Goal: Task Accomplishment & Management: Use online tool/utility

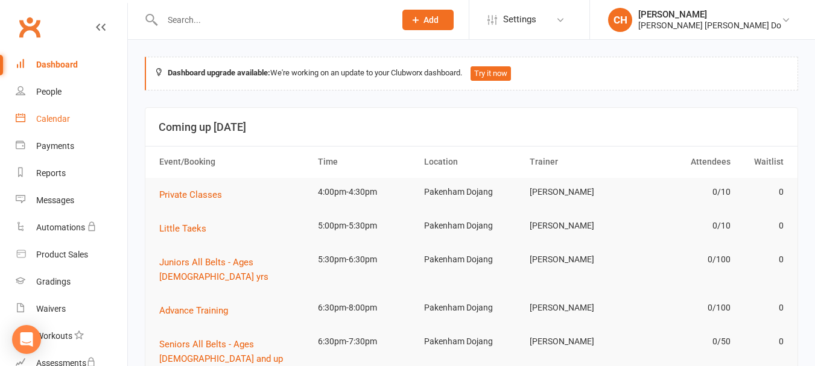
click at [48, 114] on div "Calendar" at bounding box center [53, 119] width 34 height 10
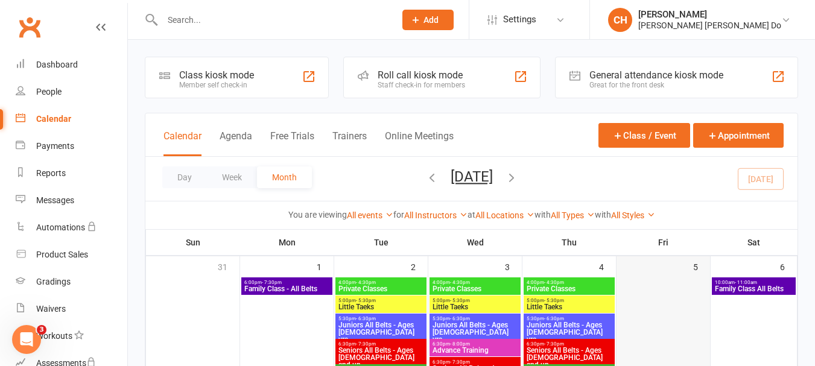
scroll to position [121, 0]
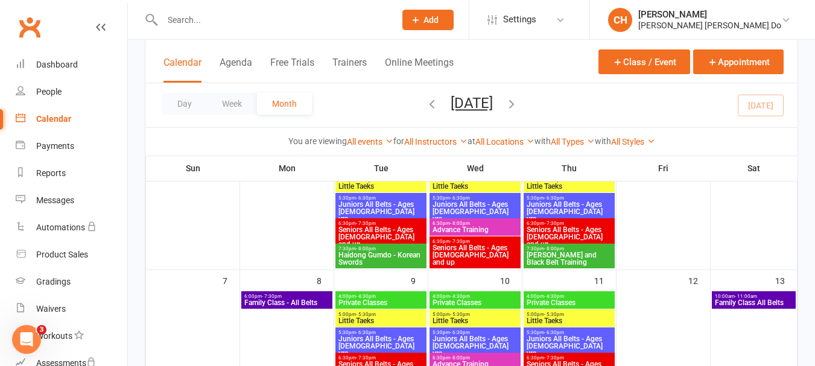
click at [556, 339] on span "Juniors All Belts - Ages [DEMOGRAPHIC_DATA] yrs" at bounding box center [569, 347] width 86 height 22
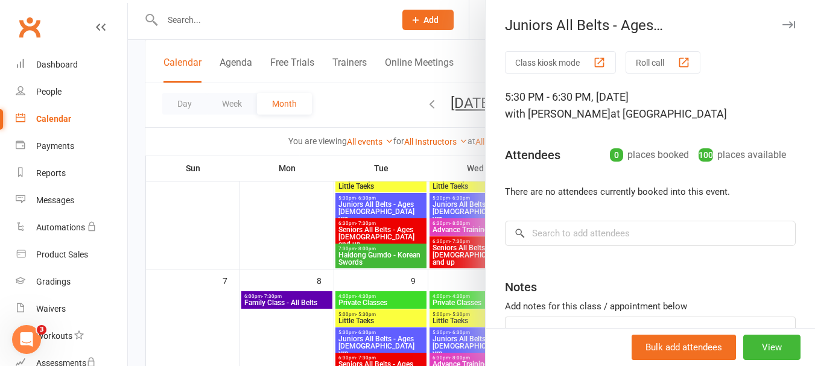
click at [652, 63] on button "Roll call" at bounding box center [663, 62] width 75 height 22
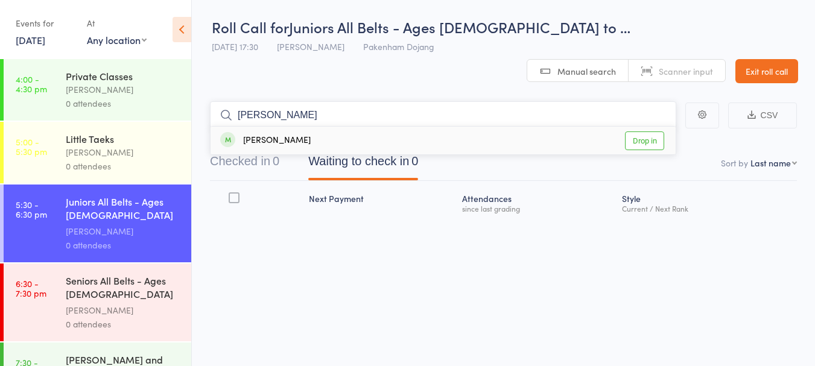
type input "xavier"
click at [653, 132] on link "Drop in" at bounding box center [644, 141] width 39 height 19
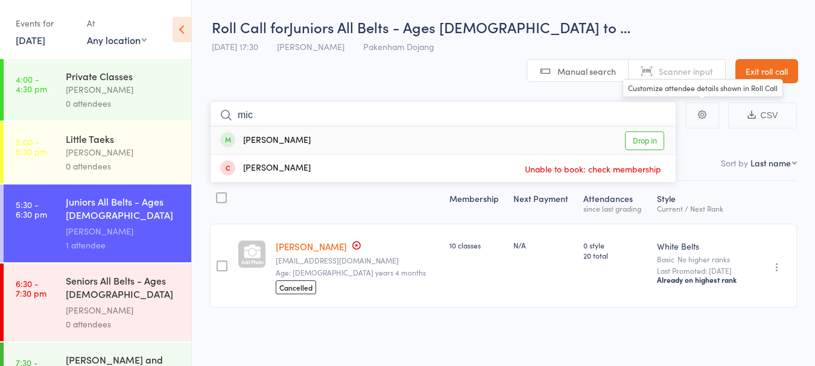
type input "mic"
click at [646, 132] on link "Drop in" at bounding box center [644, 141] width 39 height 19
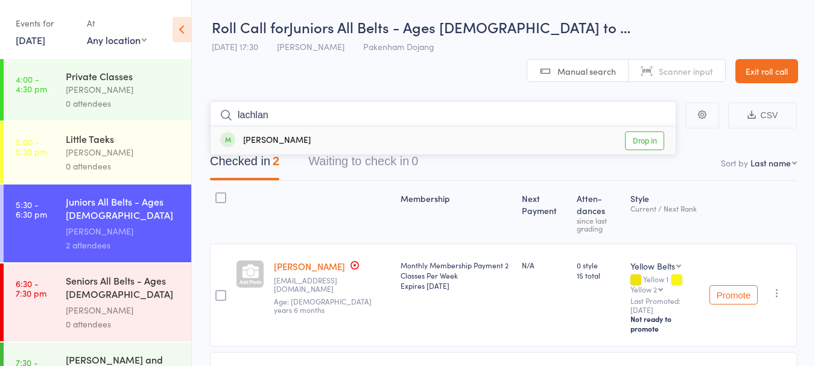
type input "lachlan"
click at [647, 132] on link "Drop in" at bounding box center [644, 141] width 39 height 19
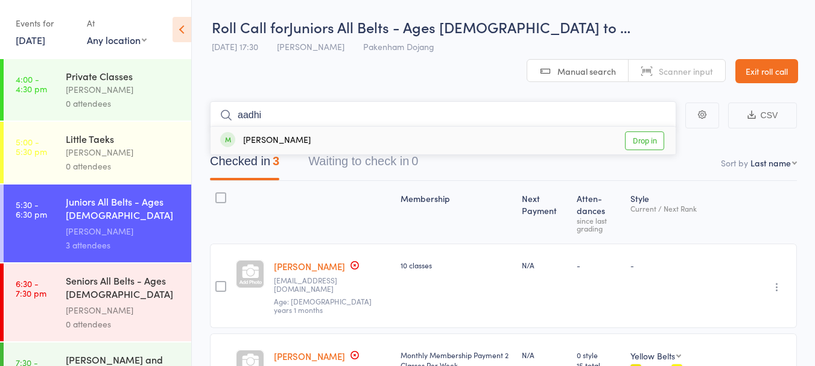
type input "aadhi"
click at [657, 132] on link "Drop in" at bounding box center [644, 141] width 39 height 19
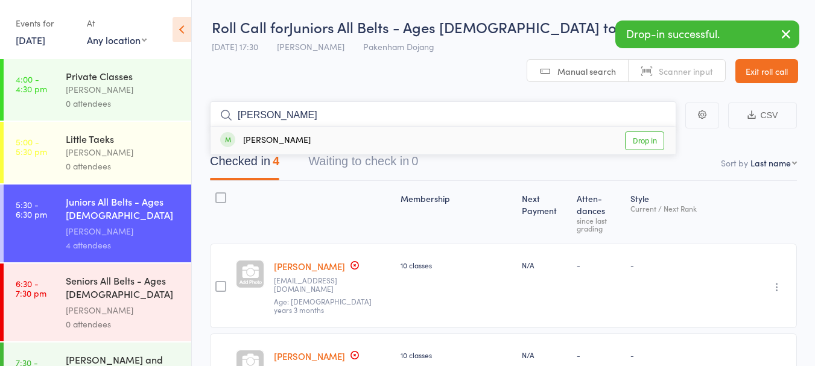
type input "amelia"
click at [641, 132] on link "Drop in" at bounding box center [644, 141] width 39 height 19
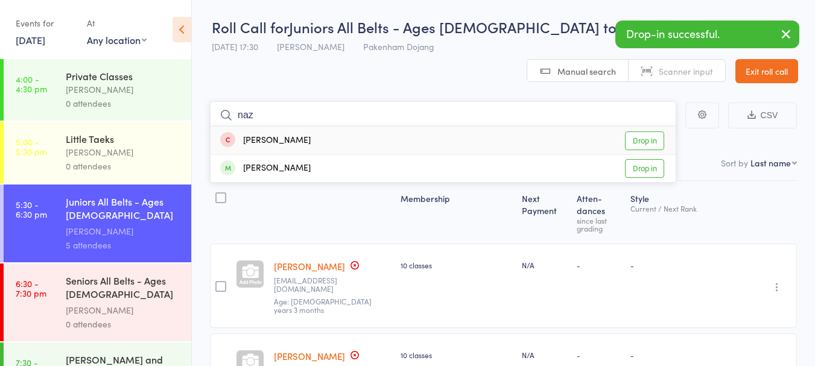
type input "naz"
click at [653, 132] on link "Drop in" at bounding box center [644, 141] width 39 height 19
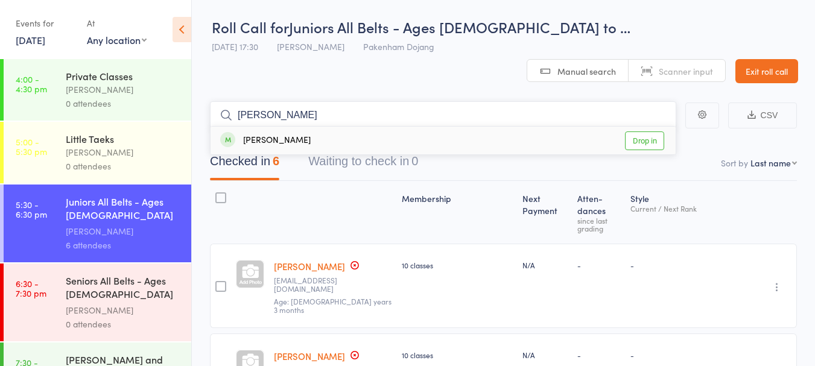
type input "aliyan"
click at [652, 132] on link "Drop in" at bounding box center [644, 141] width 39 height 19
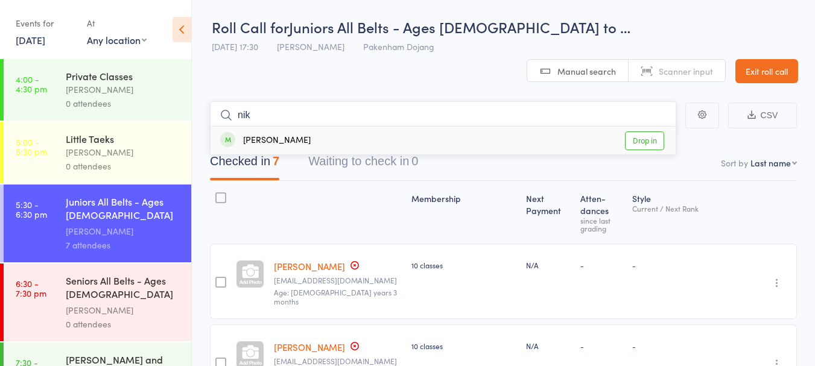
type input "nik"
click at [648, 132] on link "Drop in" at bounding box center [644, 141] width 39 height 19
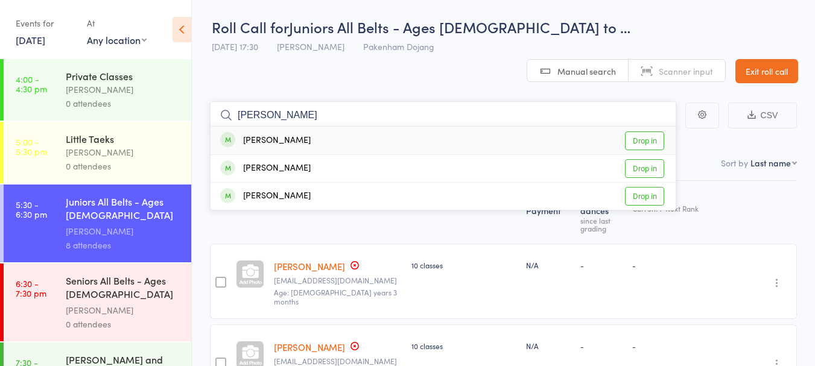
type input "kiana"
click at [643, 132] on link "Drop in" at bounding box center [644, 141] width 39 height 19
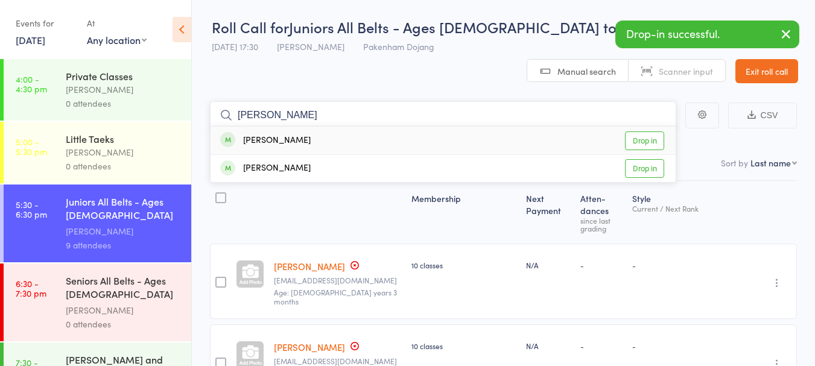
type input "jett"
click at [644, 132] on link "Drop in" at bounding box center [644, 141] width 39 height 19
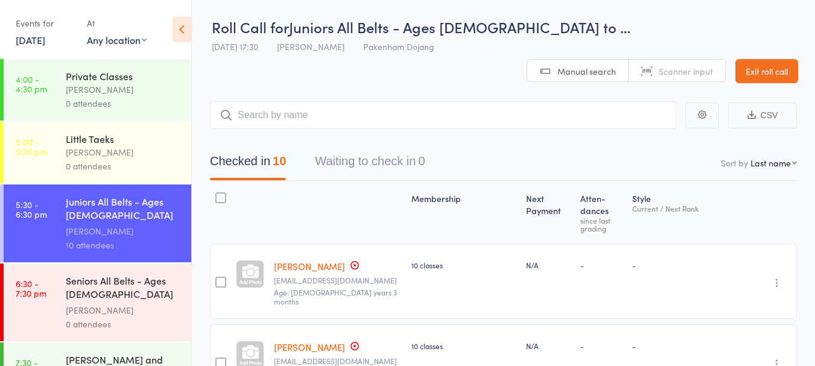
click at [89, 290] on div "Seniors All Belts - Ages 13 and up" at bounding box center [123, 289] width 115 height 30
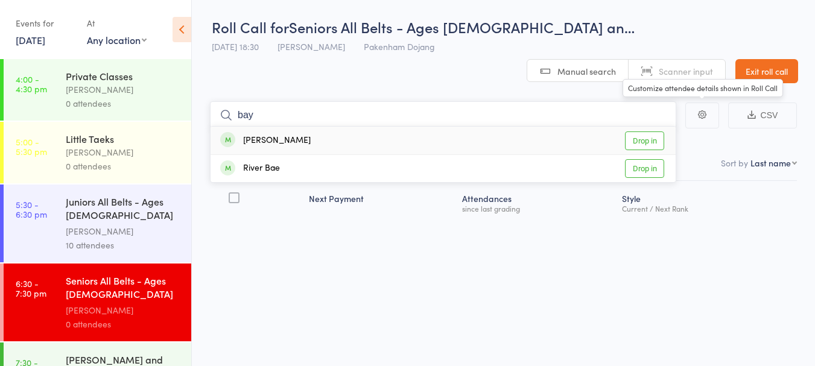
type input "bay"
click at [647, 132] on link "Drop in" at bounding box center [644, 141] width 39 height 19
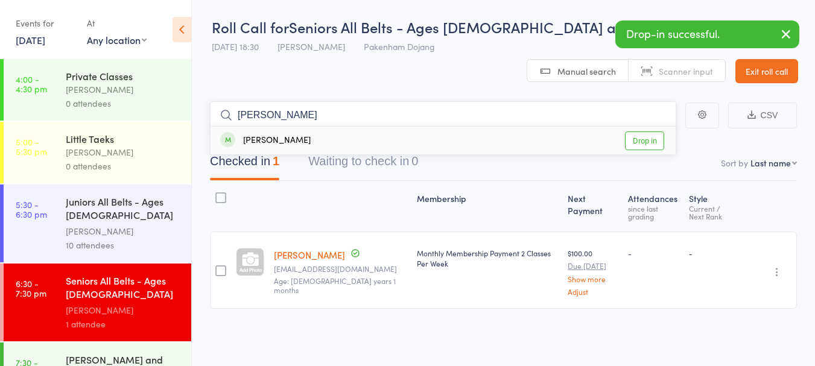
type input "kenn"
click at [652, 132] on link "Drop in" at bounding box center [644, 141] width 39 height 19
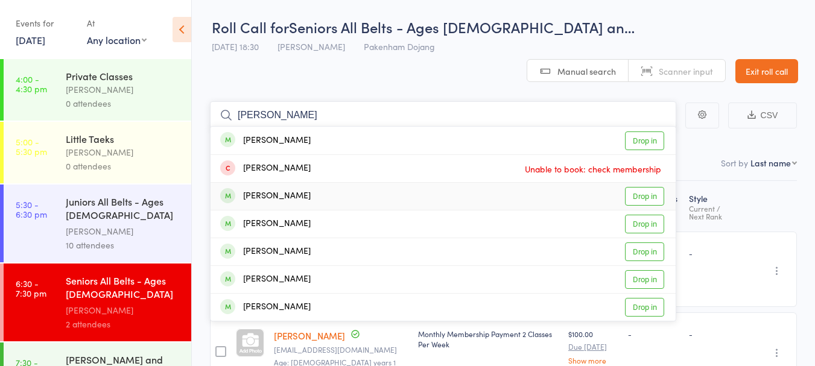
type input "[PERSON_NAME]"
click at [643, 187] on link "Drop in" at bounding box center [644, 196] width 39 height 19
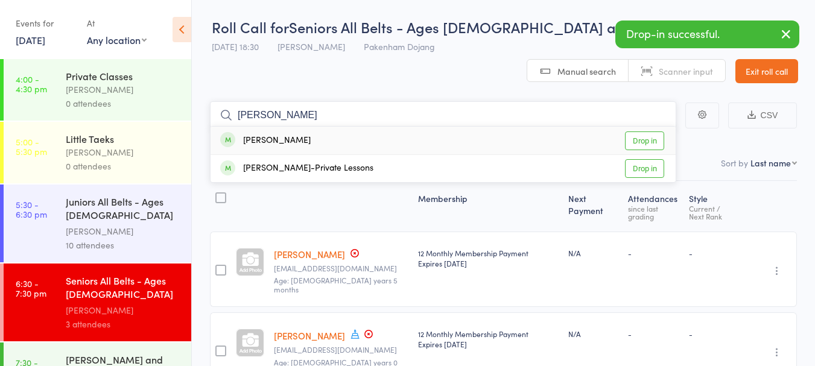
type input "[PERSON_NAME]"
click at [650, 132] on link "Drop in" at bounding box center [644, 141] width 39 height 19
type input "mel"
click at [642, 159] on link "Drop in" at bounding box center [644, 168] width 39 height 19
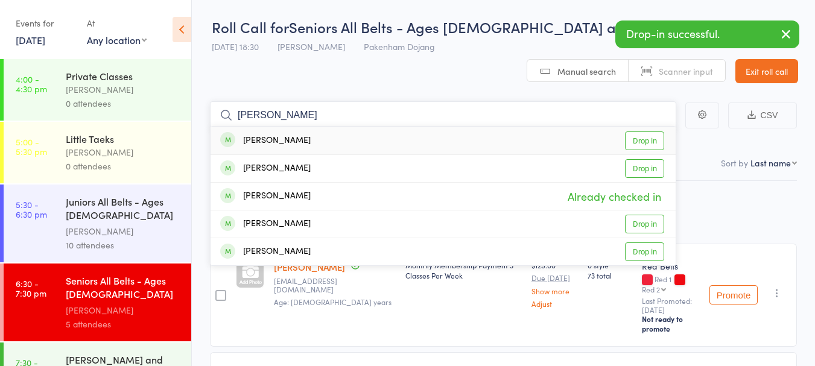
type input "[PERSON_NAME]"
click at [634, 132] on link "Drop in" at bounding box center [644, 141] width 39 height 19
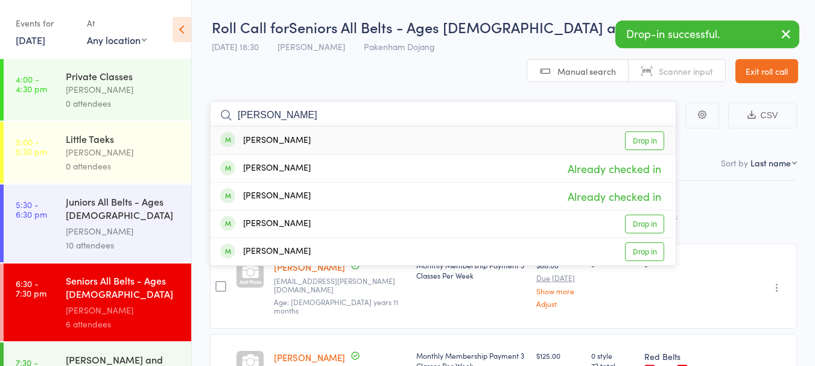
type input "[PERSON_NAME]"
click at [651, 132] on link "Drop in" at bounding box center [644, 141] width 39 height 19
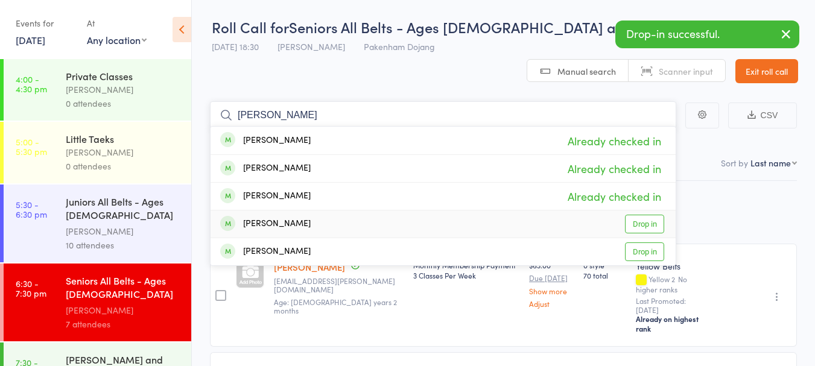
type input "[PERSON_NAME]"
click at [646, 215] on link "Drop in" at bounding box center [644, 224] width 39 height 19
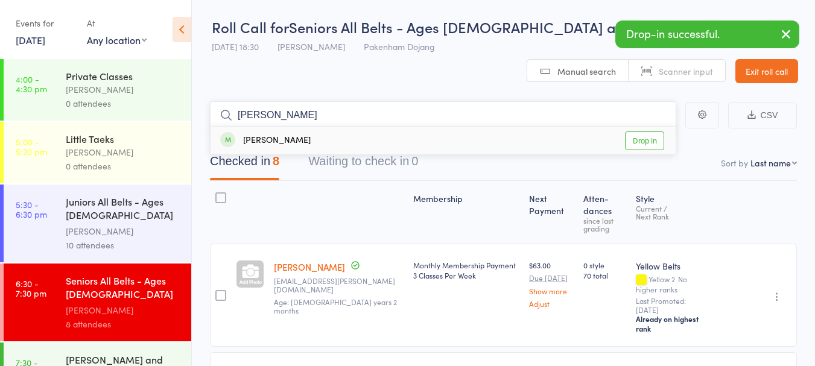
type input "jake"
click at [658, 132] on link "Drop in" at bounding box center [644, 141] width 39 height 19
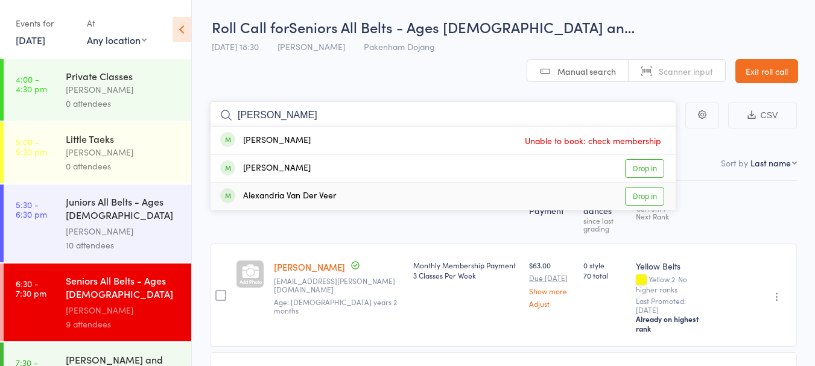
type input "alex"
click at [649, 187] on link "Drop in" at bounding box center [644, 196] width 39 height 19
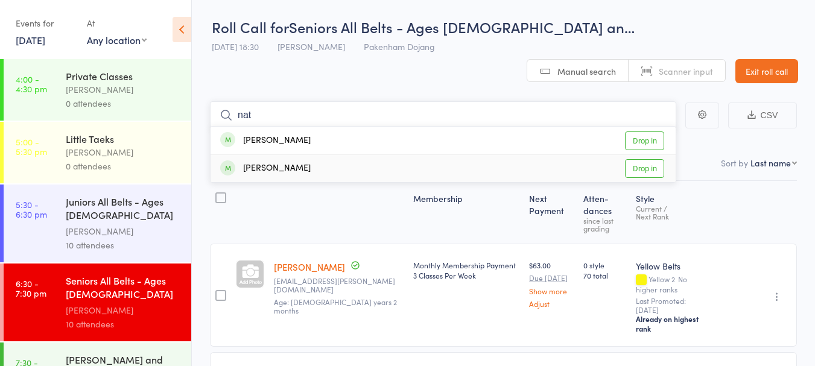
type input "nat"
click at [649, 159] on link "Drop in" at bounding box center [644, 168] width 39 height 19
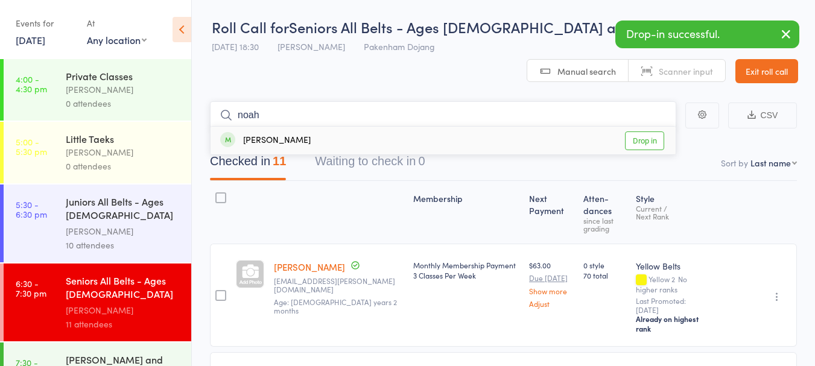
type input "noah"
click at [657, 132] on link "Drop in" at bounding box center [644, 141] width 39 height 19
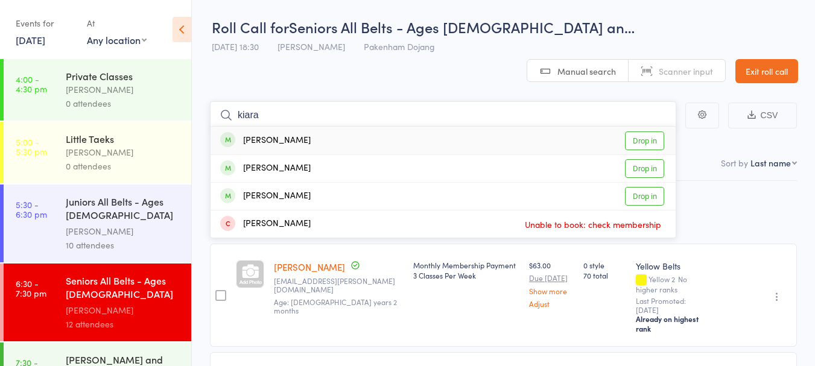
type input "kiara"
click at [645, 132] on link "Drop in" at bounding box center [644, 141] width 39 height 19
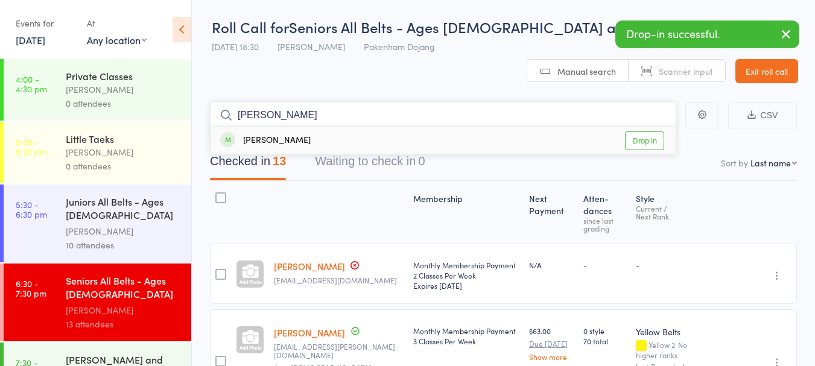
type input "[PERSON_NAME]"
click at [654, 132] on link "Drop in" at bounding box center [644, 141] width 39 height 19
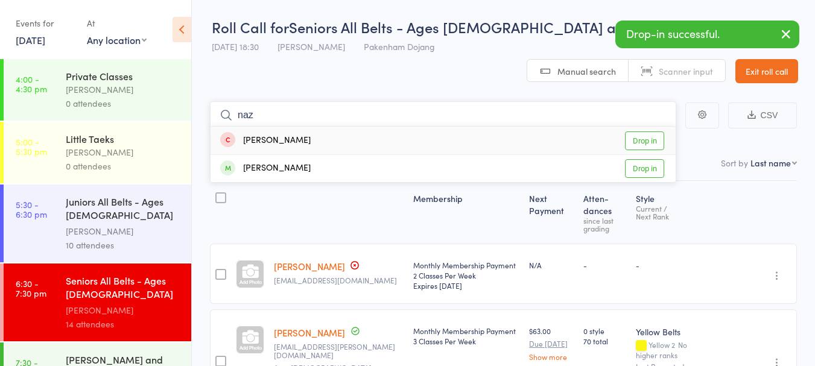
type input "naz"
click at [646, 132] on link "Drop in" at bounding box center [644, 141] width 39 height 19
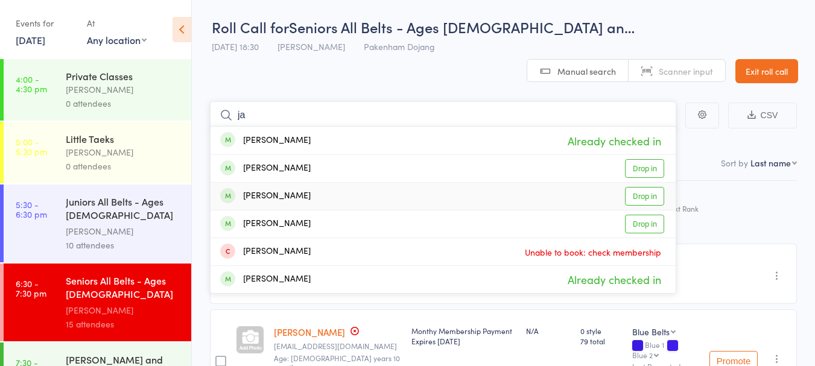
type input "j"
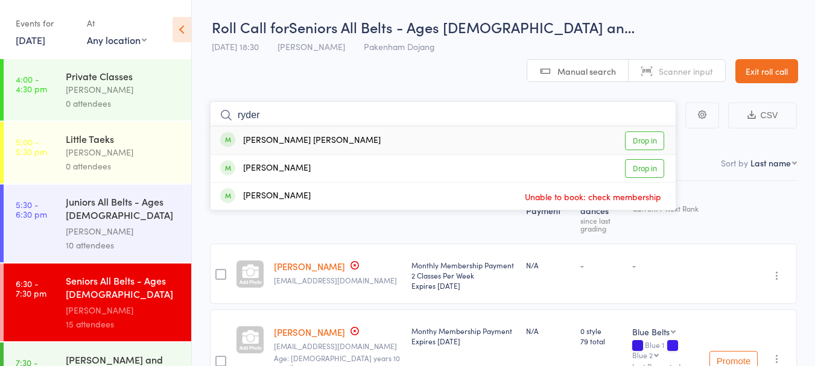
type input "ryder"
click at [643, 132] on link "Drop in" at bounding box center [644, 141] width 39 height 19
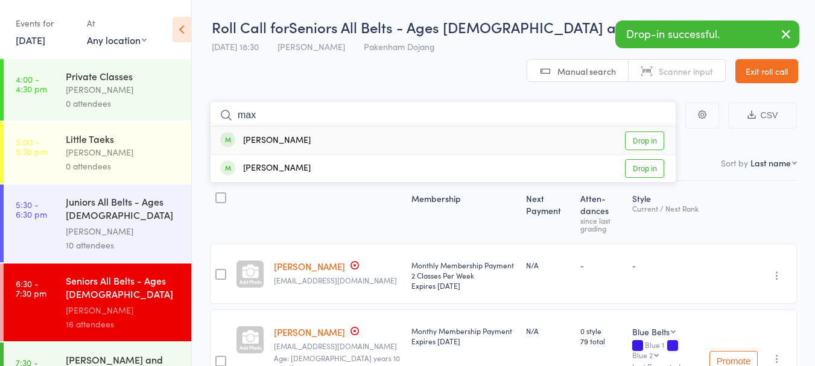
type input "max"
click at [645, 132] on link "Drop in" at bounding box center [644, 141] width 39 height 19
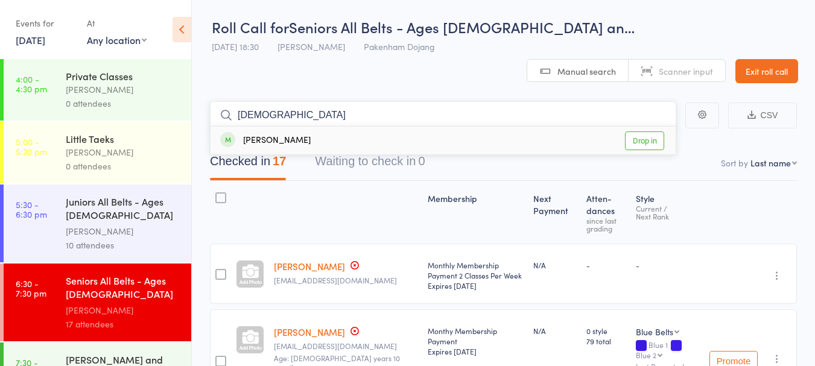
type input "gidd"
click at [639, 132] on link "Drop in" at bounding box center [644, 141] width 39 height 19
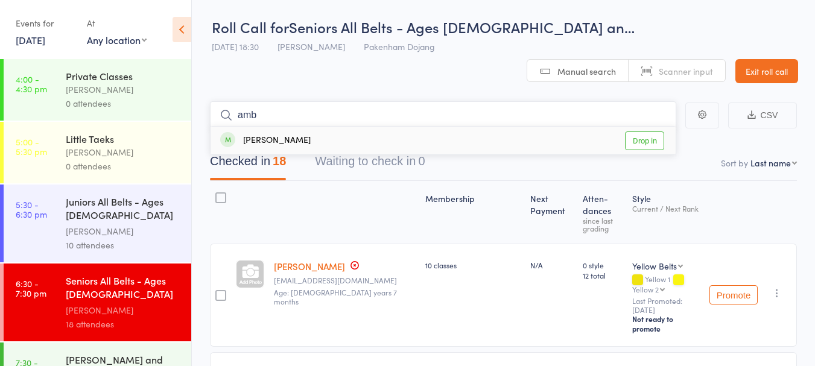
type input "amb"
click at [642, 132] on link "Drop in" at bounding box center [644, 141] width 39 height 19
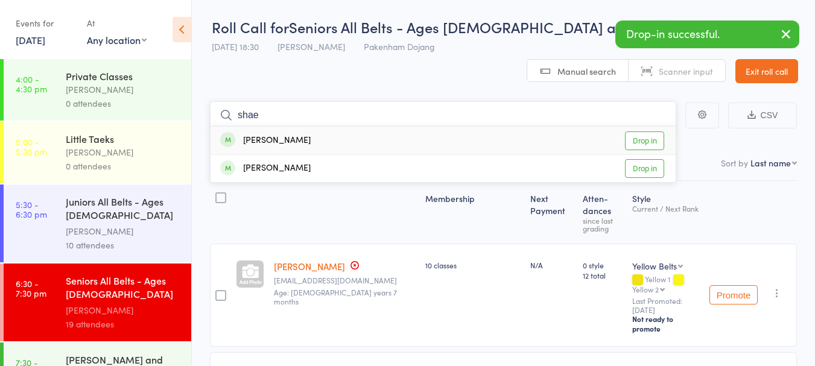
type input "shae"
click at [644, 132] on link "Drop in" at bounding box center [644, 141] width 39 height 19
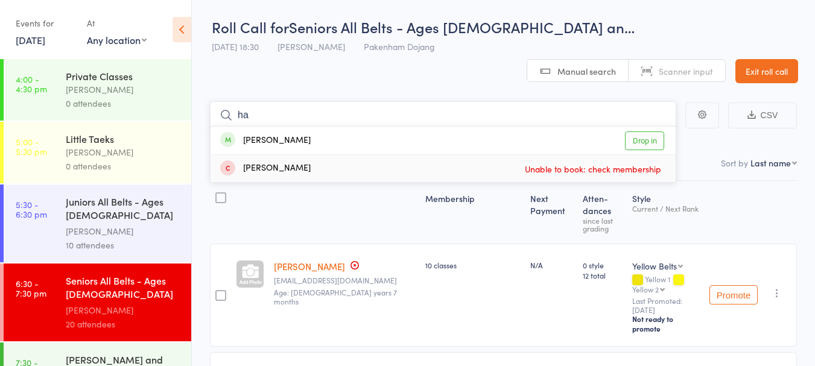
type input "h"
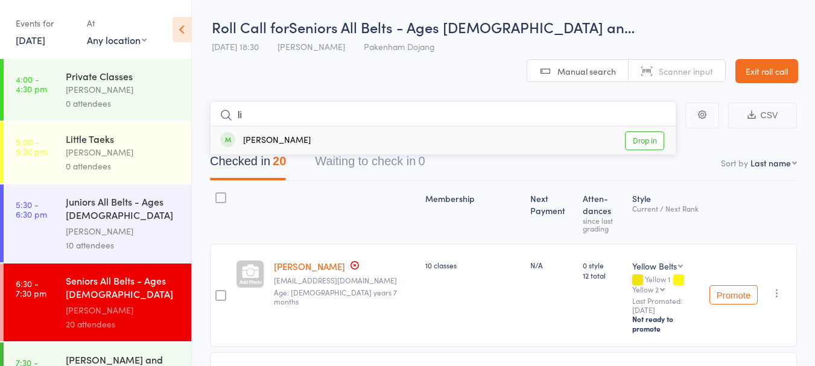
type input "l"
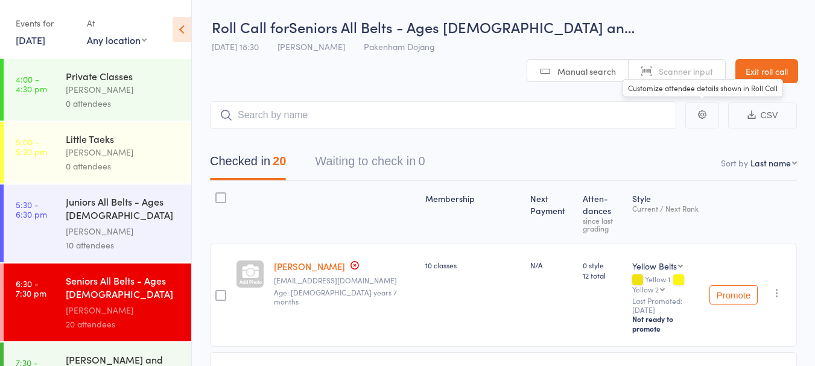
click at [764, 59] on link "Exit roll call" at bounding box center [767, 71] width 63 height 24
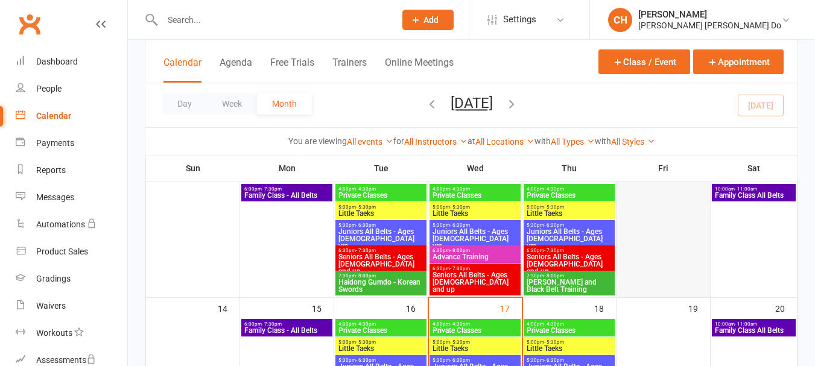
scroll to position [241, 0]
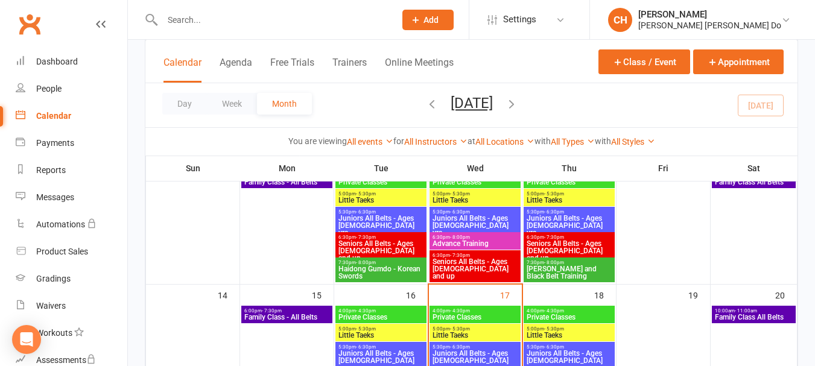
click at [287, 314] on span "Family Class - All Belts" at bounding box center [287, 317] width 86 height 7
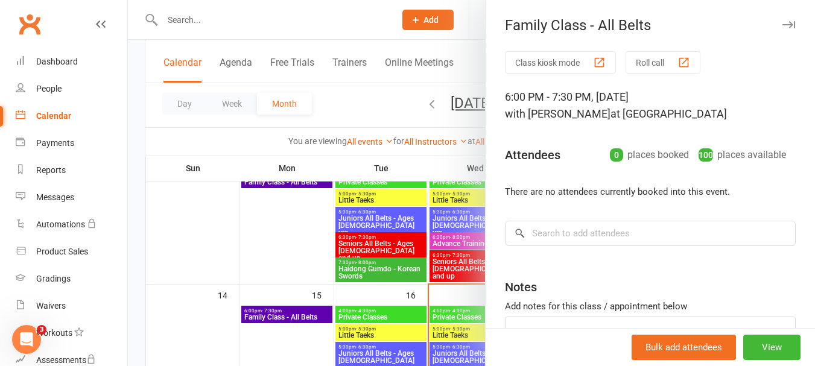
scroll to position [0, 0]
click at [656, 61] on button "Roll call" at bounding box center [663, 62] width 75 height 22
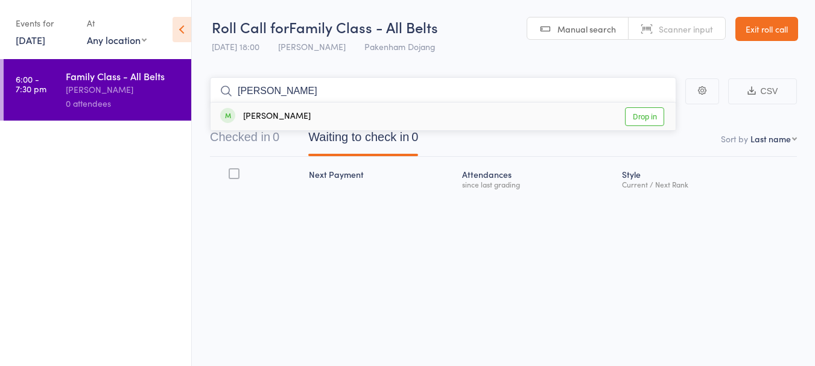
type input "ken"
click at [643, 120] on link "Drop in" at bounding box center [644, 116] width 39 height 19
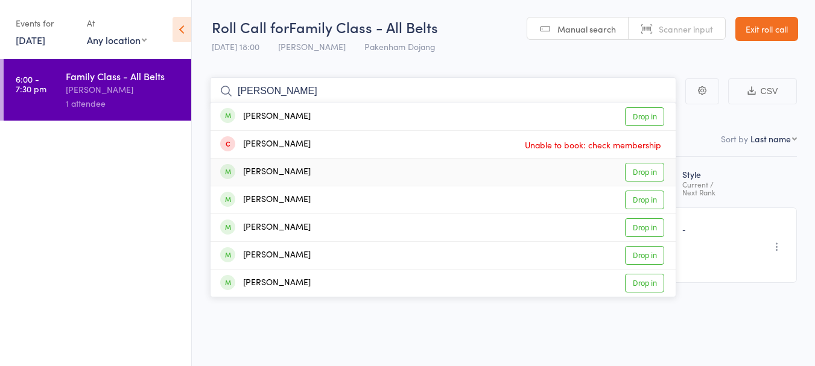
type input "jackson"
click at [638, 173] on link "Drop in" at bounding box center [644, 172] width 39 height 19
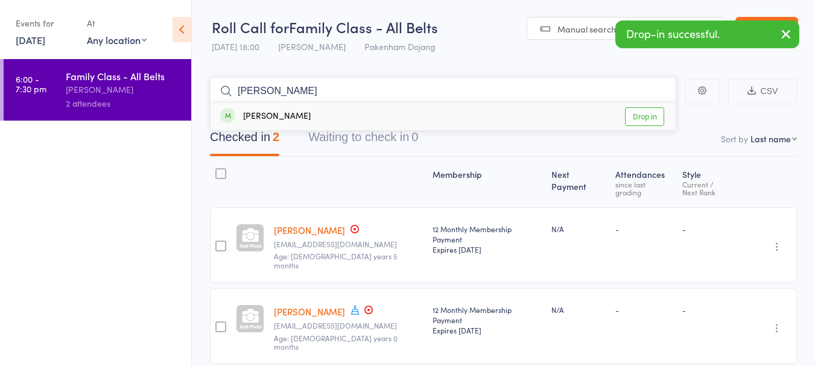
type input "[PERSON_NAME]"
click at [631, 116] on link "Drop in" at bounding box center [644, 116] width 39 height 19
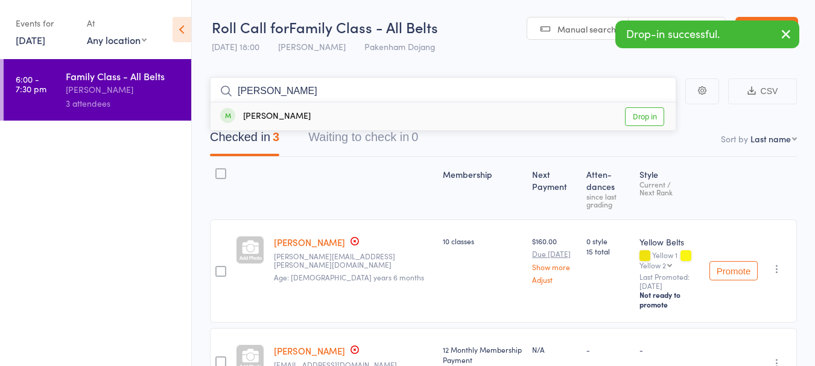
type input "aslan"
click at [631, 120] on link "Drop in" at bounding box center [644, 116] width 39 height 19
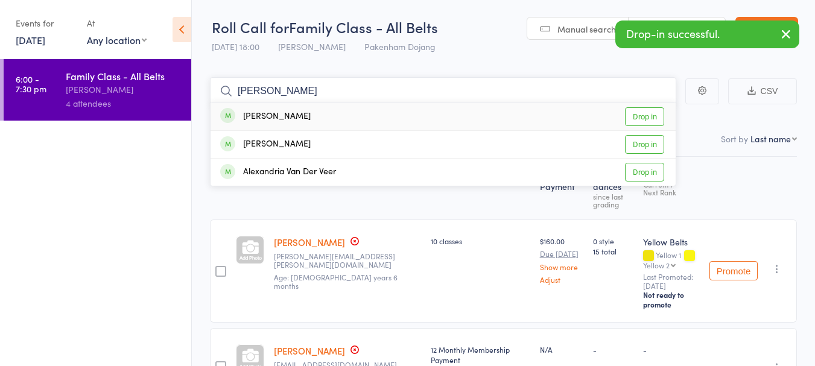
type input "alex"
click at [638, 118] on link "Drop in" at bounding box center [644, 116] width 39 height 19
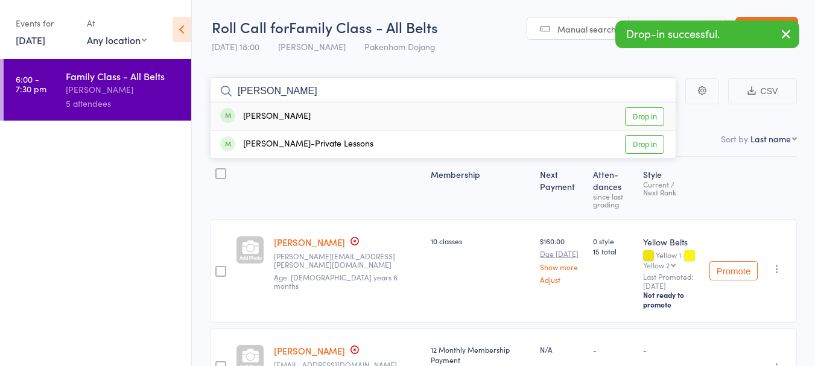
type input "joshua"
click at [657, 116] on link "Drop in" at bounding box center [644, 116] width 39 height 19
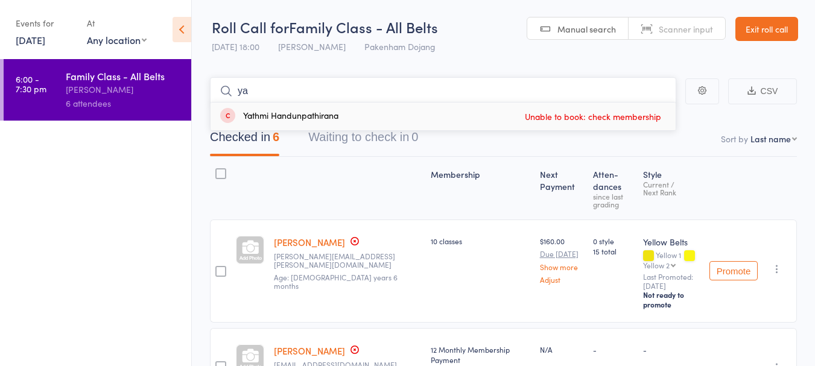
type input "y"
type input "ali"
click at [644, 116] on link "Drop in" at bounding box center [644, 116] width 39 height 19
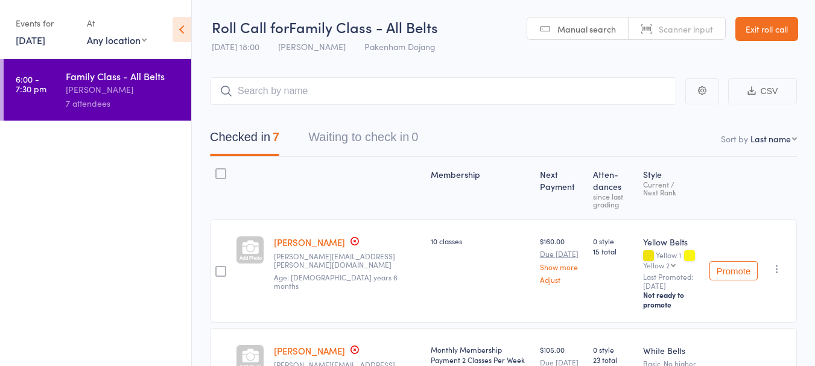
click at [780, 30] on link "Exit roll call" at bounding box center [767, 29] width 63 height 24
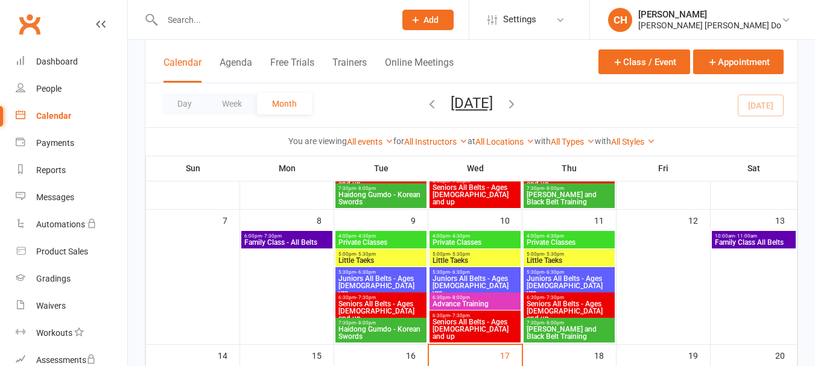
scroll to position [302, 0]
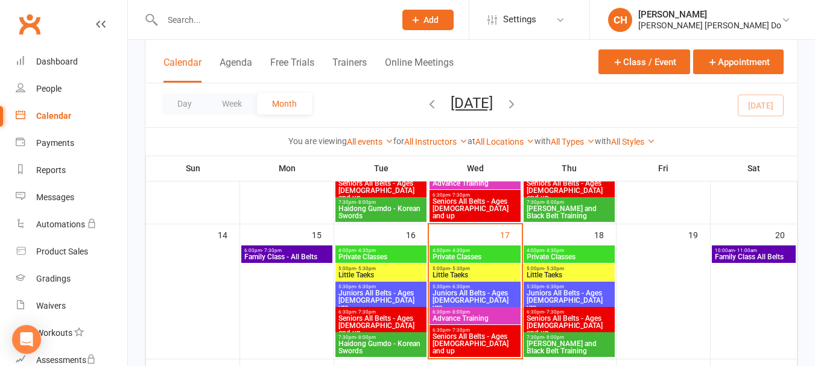
click at [363, 293] on span "Juniors All Belts - Ages 6 to 12 yrs" at bounding box center [381, 301] width 86 height 22
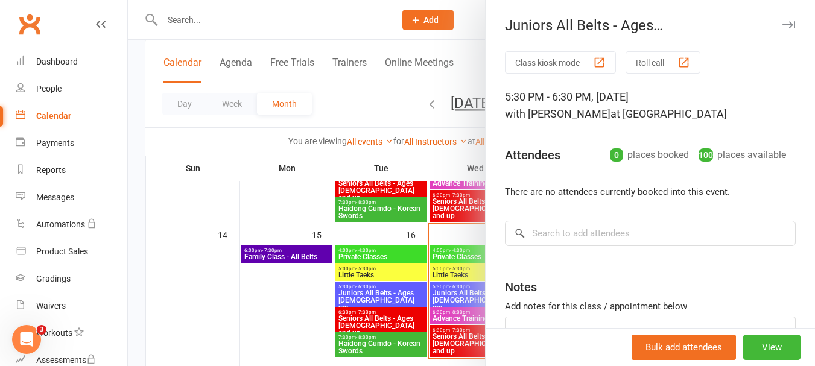
scroll to position [0, 0]
click at [652, 57] on button "Roll call" at bounding box center [663, 62] width 75 height 22
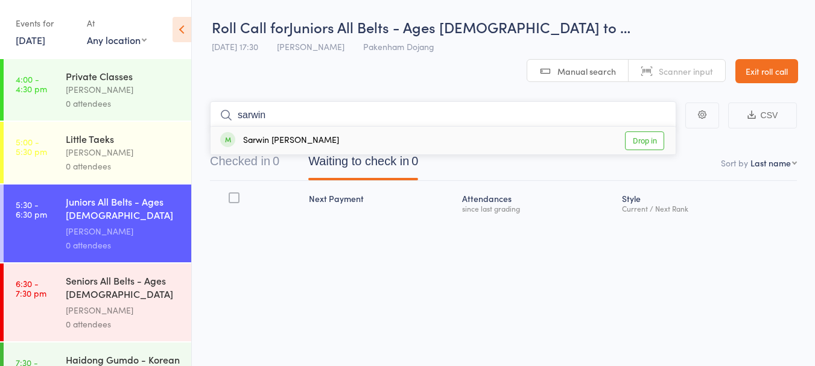
type input "sarwin"
click at [656, 132] on link "Drop in" at bounding box center [644, 141] width 39 height 19
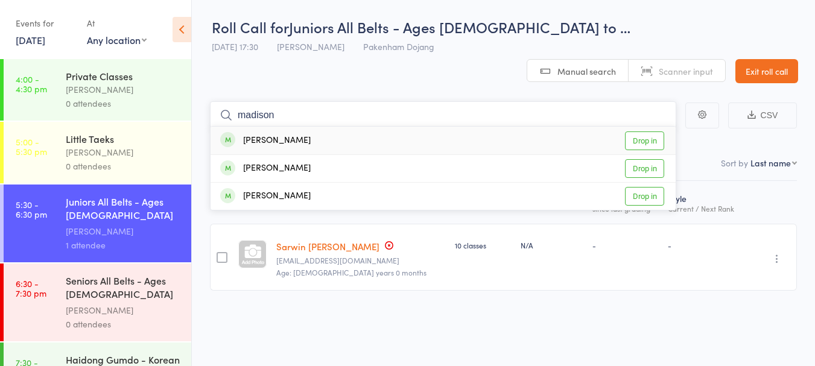
type input "madison"
click at [654, 132] on link "Drop in" at bounding box center [644, 141] width 39 height 19
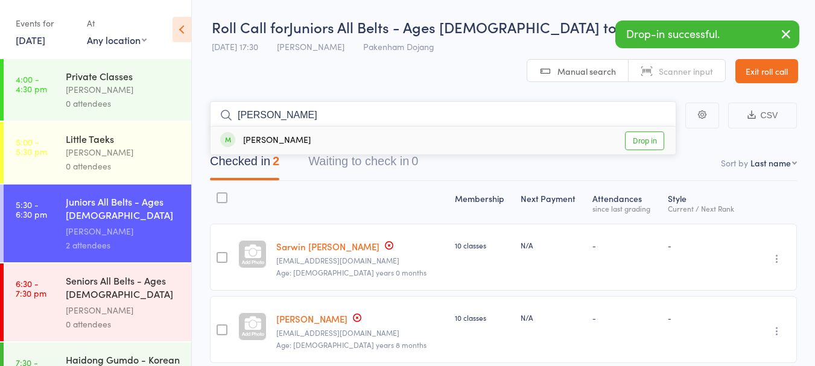
type input "[PERSON_NAME]"
click at [641, 132] on link "Drop in" at bounding box center [644, 141] width 39 height 19
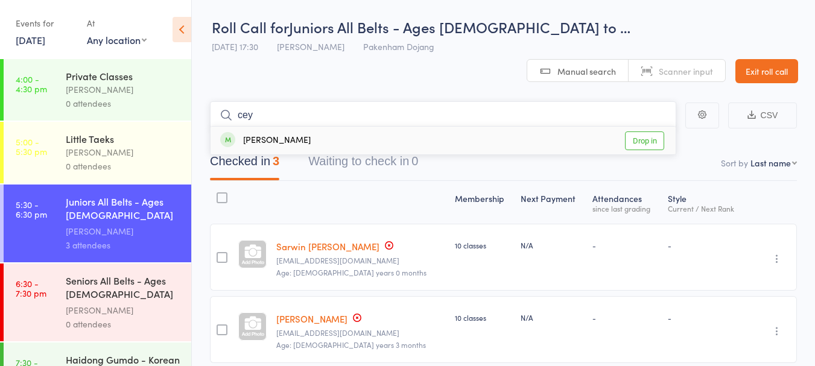
type input "cey"
click at [639, 132] on link "Drop in" at bounding box center [644, 141] width 39 height 19
type input "elora"
click at [631, 132] on link "Drop in" at bounding box center [644, 141] width 39 height 19
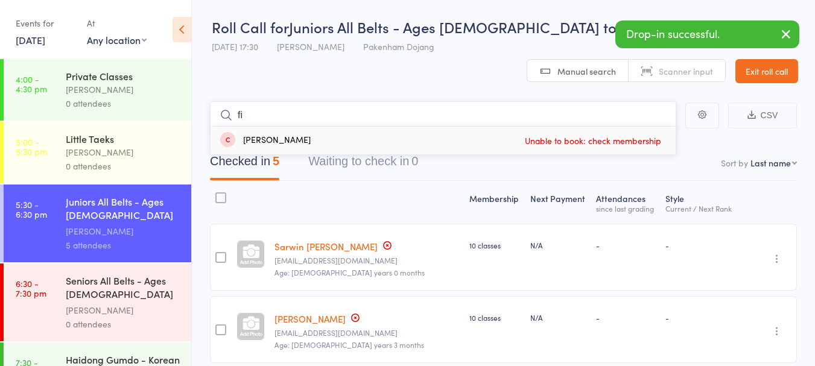
type input "f"
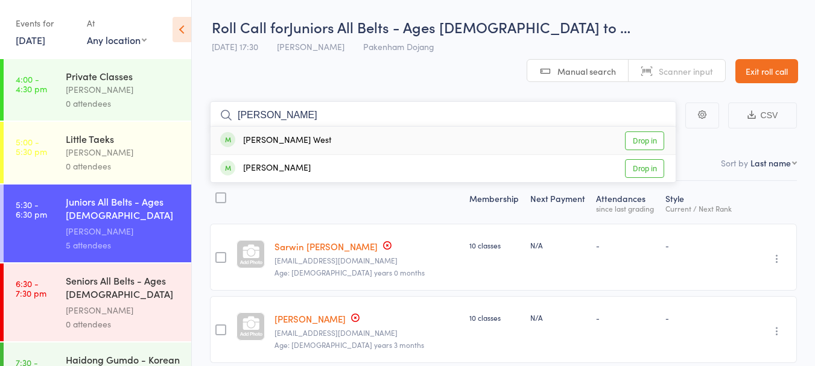
type input "archer"
click at [643, 132] on link "Drop in" at bounding box center [644, 141] width 39 height 19
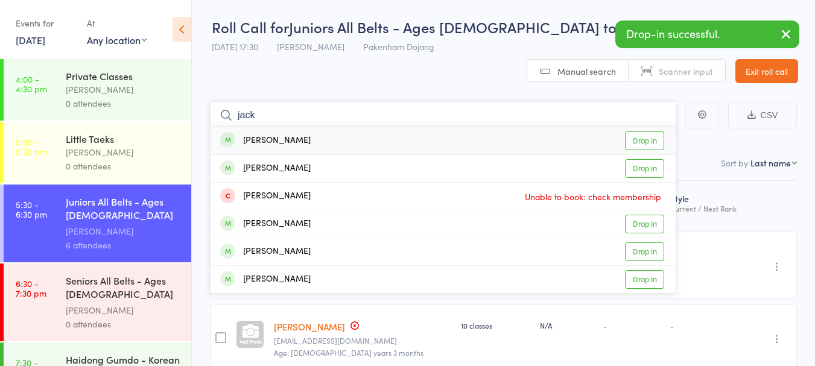
type input "jack"
click at [643, 132] on link "Drop in" at bounding box center [644, 141] width 39 height 19
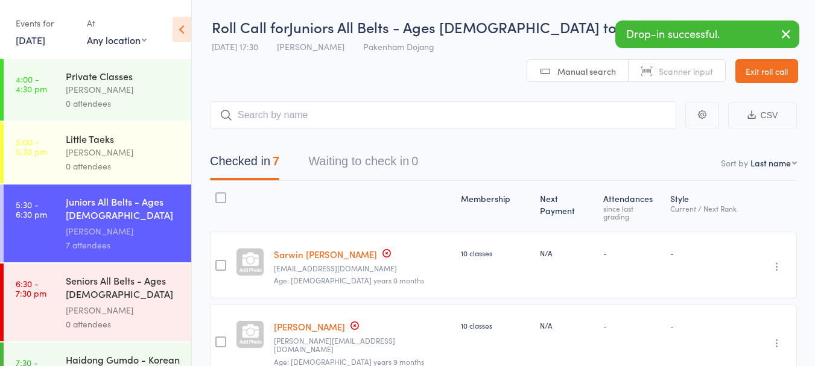
click at [126, 296] on div "Seniors All Belts - Ages [DEMOGRAPHIC_DATA] and up" at bounding box center [123, 289] width 115 height 30
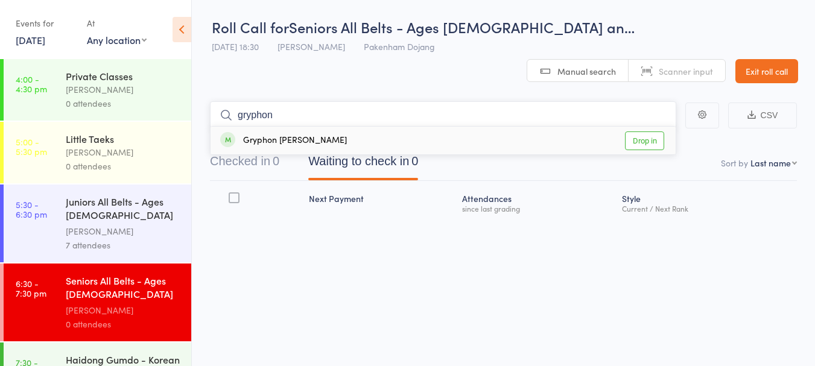
type input "gryphon"
click at [641, 132] on link "Drop in" at bounding box center [644, 141] width 39 height 19
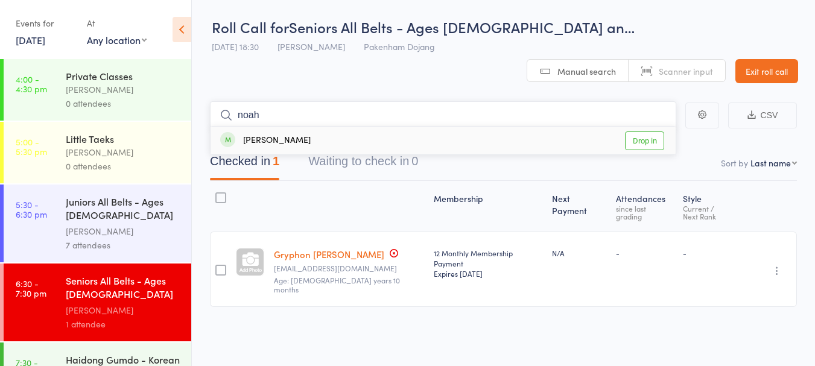
type input "noah"
click at [658, 132] on link "Drop in" at bounding box center [644, 141] width 39 height 19
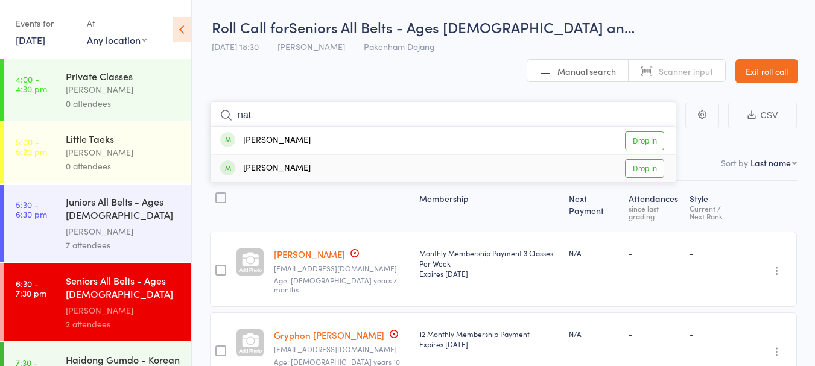
type input "nat"
click at [645, 159] on link "Drop in" at bounding box center [644, 168] width 39 height 19
type input "sophia"
click at [639, 132] on link "Drop in" at bounding box center [644, 141] width 39 height 19
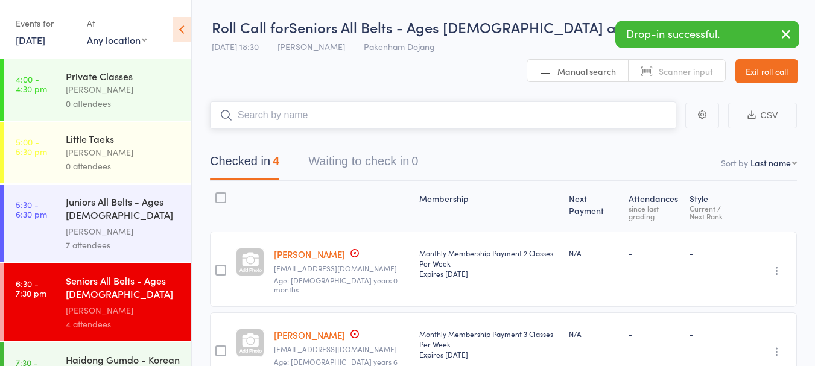
type input "m"
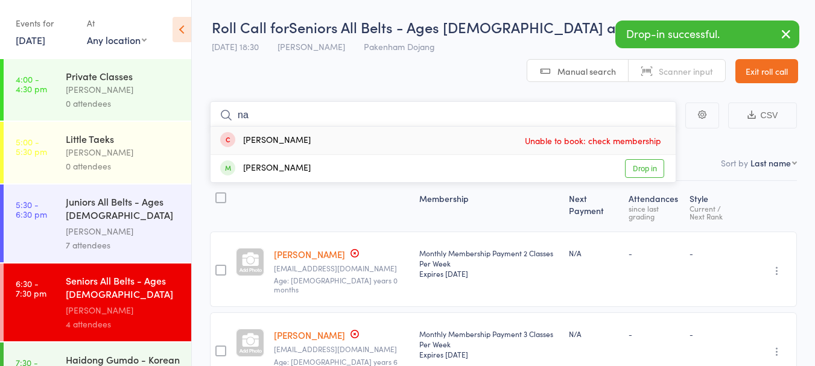
type input "n"
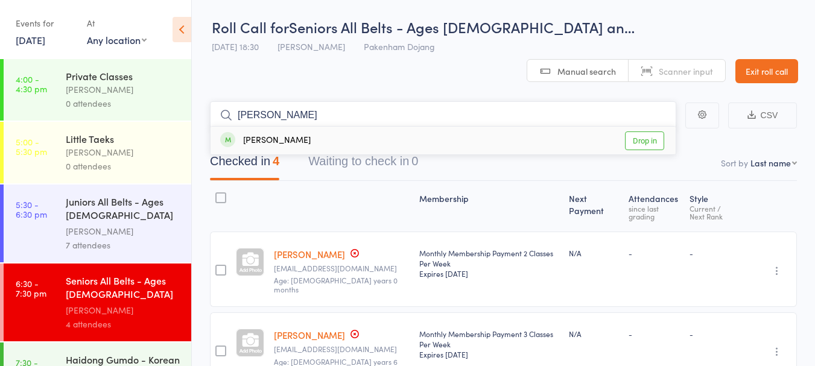
type input "anast"
click at [643, 132] on link "Drop in" at bounding box center [644, 141] width 39 height 19
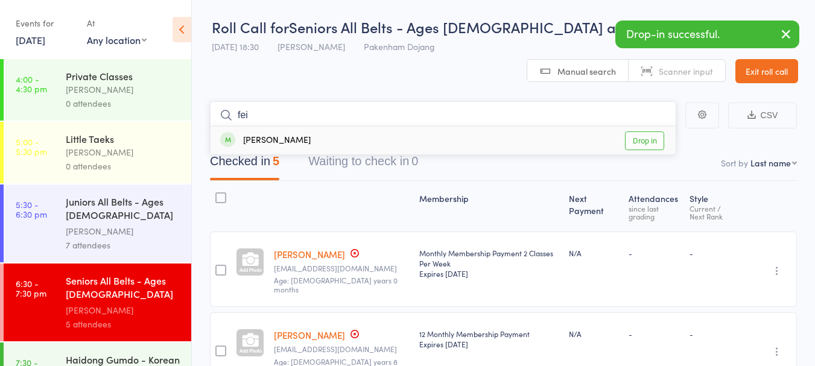
type input "fei"
click at [648, 132] on link "Drop in" at bounding box center [644, 141] width 39 height 19
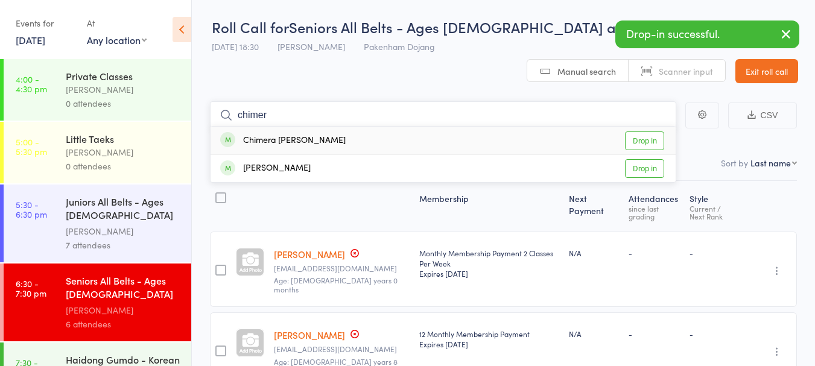
type input "chimer"
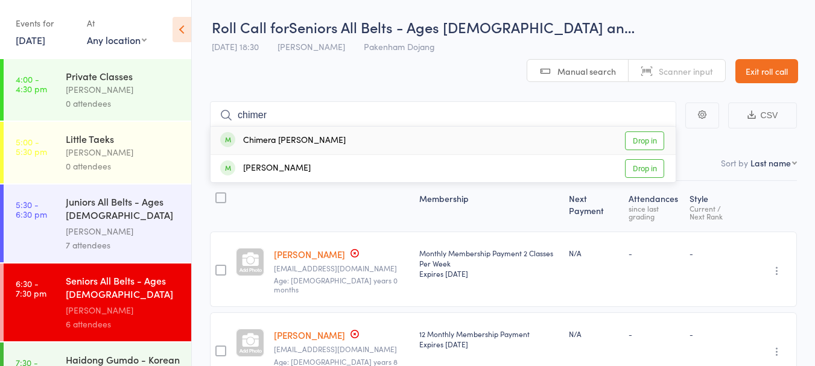
click at [649, 132] on link "Drop in" at bounding box center [644, 141] width 39 height 19
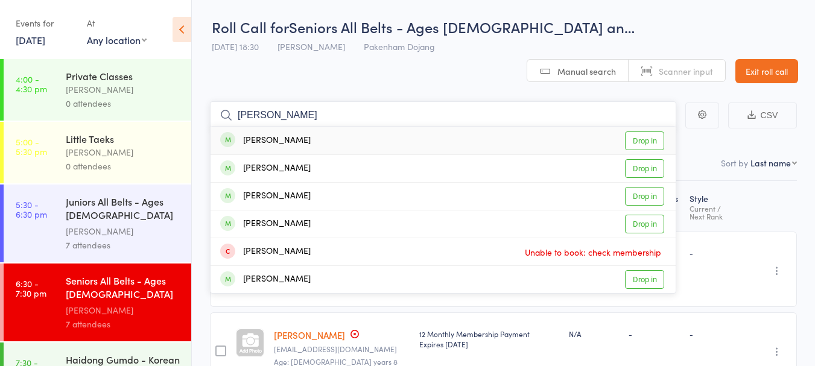
type input "jacob"
click at [646, 132] on link "Drop in" at bounding box center [644, 141] width 39 height 19
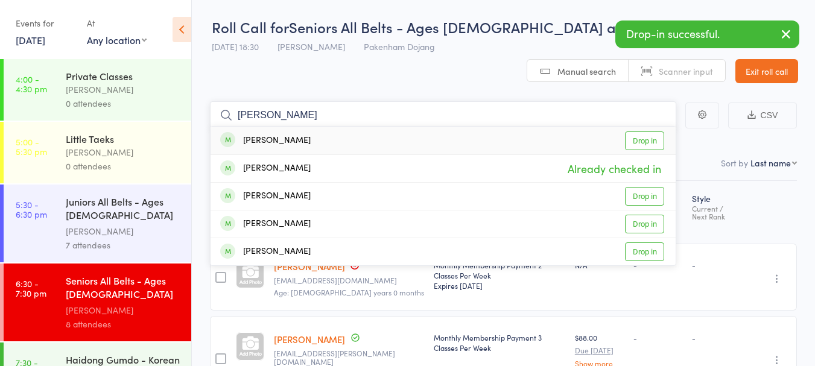
type input "morton"
click at [647, 132] on link "Drop in" at bounding box center [644, 141] width 39 height 19
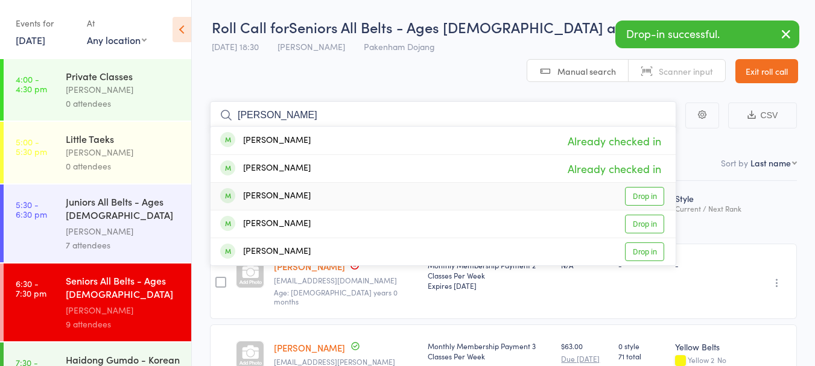
type input "morton"
click at [642, 187] on link "Drop in" at bounding box center [644, 196] width 39 height 19
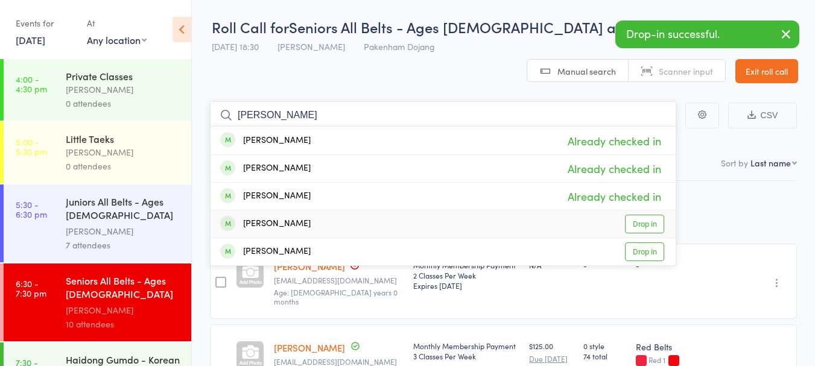
type input "morton"
click at [641, 215] on link "Drop in" at bounding box center [644, 224] width 39 height 19
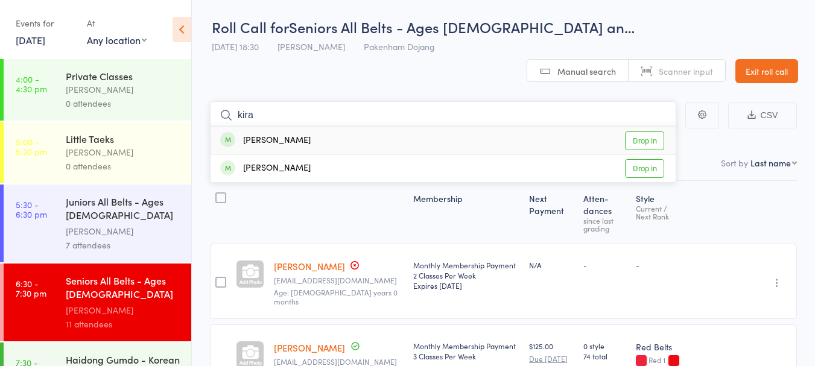
type input "kira"
click at [649, 132] on link "Drop in" at bounding box center [644, 141] width 39 height 19
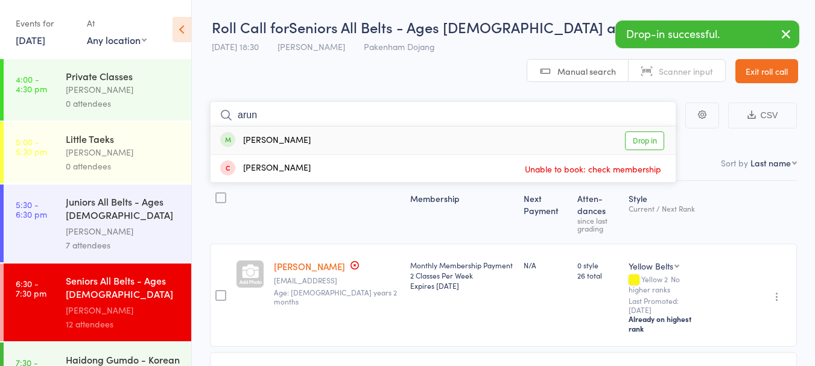
type input "arun"
click at [649, 132] on link "Drop in" at bounding box center [644, 141] width 39 height 19
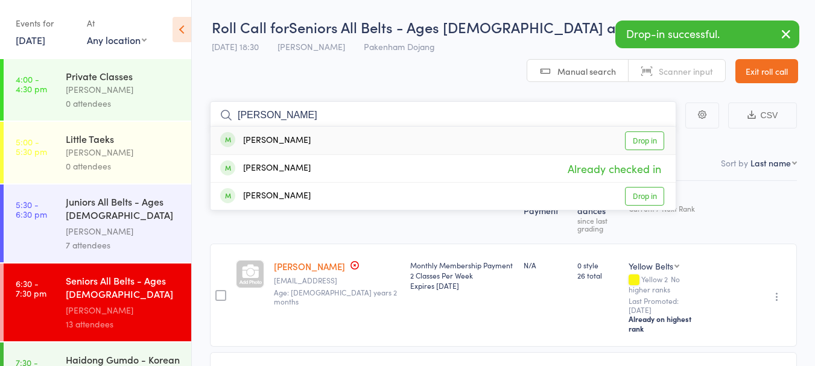
type input "melissa"
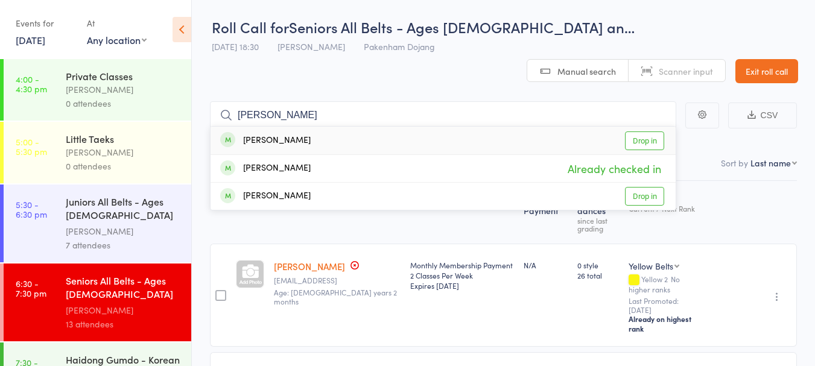
click at [652, 132] on link "Drop in" at bounding box center [644, 141] width 39 height 19
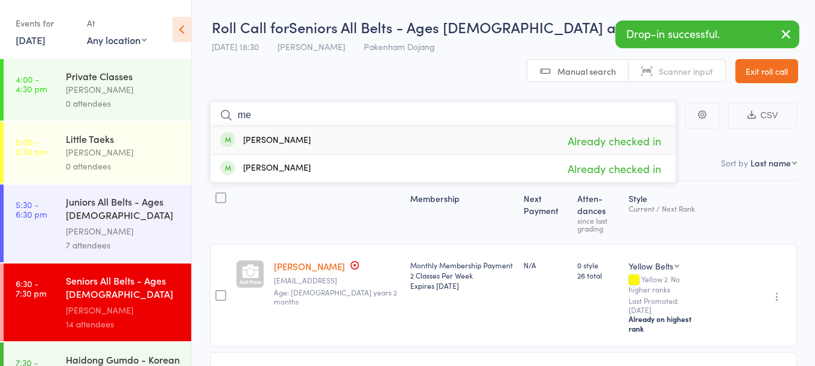
type input "m"
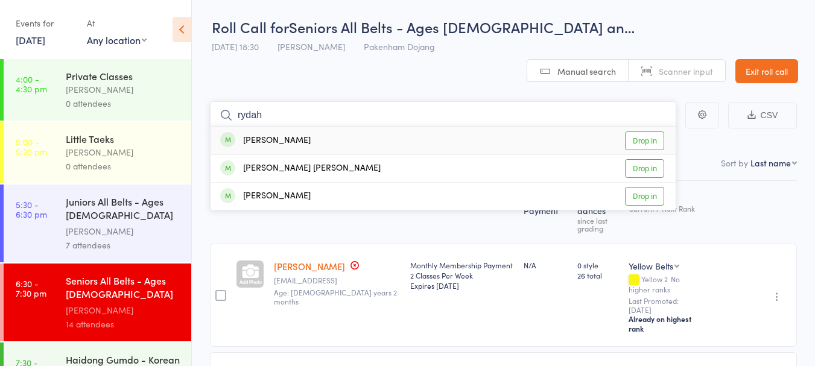
type input "rydah"
click at [649, 132] on link "Drop in" at bounding box center [644, 141] width 39 height 19
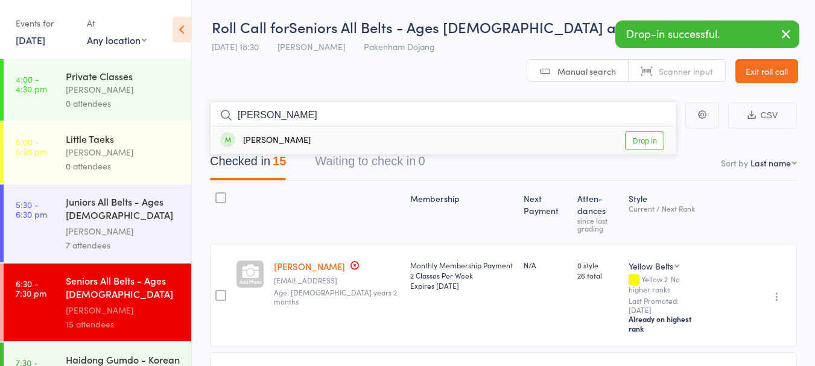
type input "zeeshan"
click at [648, 132] on link "Drop in" at bounding box center [644, 141] width 39 height 19
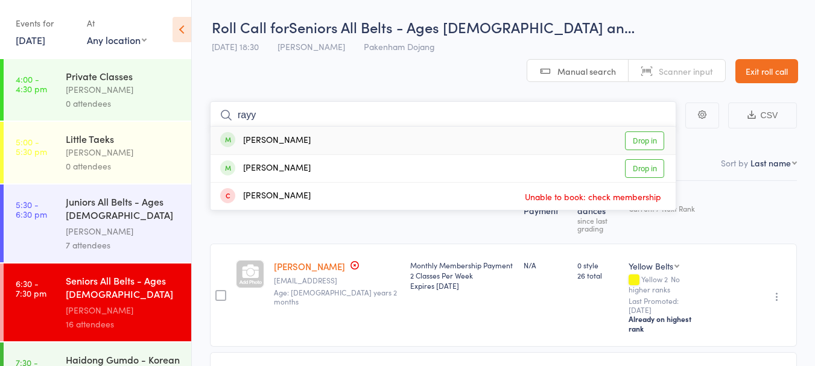
type input "rayy"
click at [646, 132] on link "Drop in" at bounding box center [644, 141] width 39 height 19
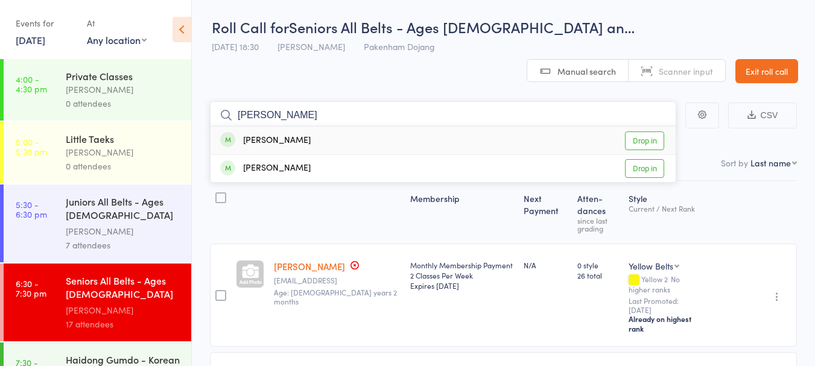
type input "ayan"
click at [645, 132] on link "Drop in" at bounding box center [644, 141] width 39 height 19
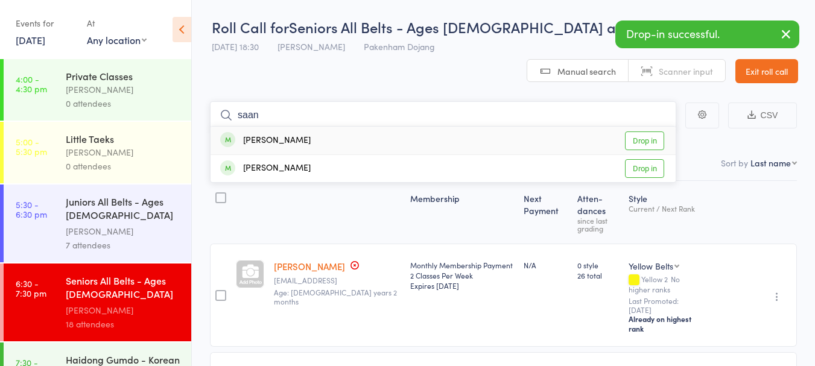
type input "saan"
click at [645, 132] on link "Drop in" at bounding box center [644, 141] width 39 height 19
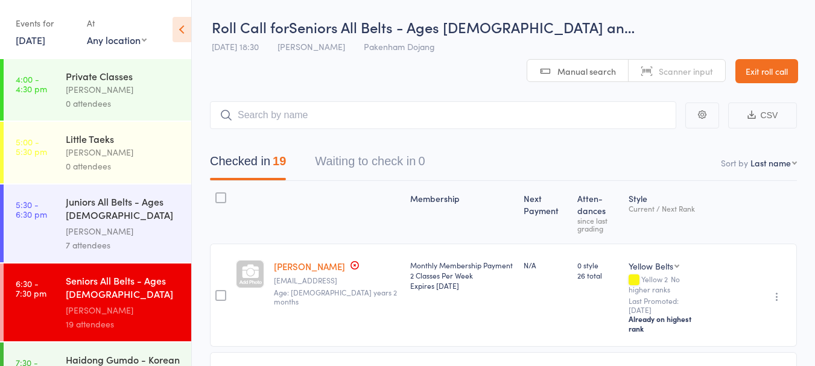
click at [778, 59] on link "Exit roll call" at bounding box center [767, 71] width 63 height 24
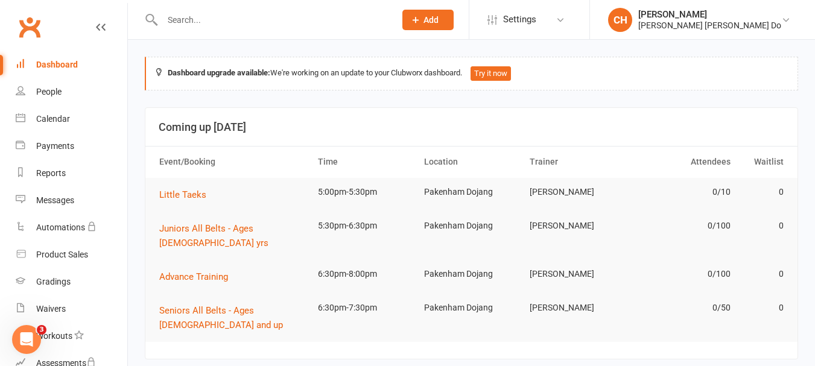
click at [193, 28] on div at bounding box center [266, 19] width 242 height 39
click at [188, 19] on input "text" at bounding box center [273, 19] width 228 height 17
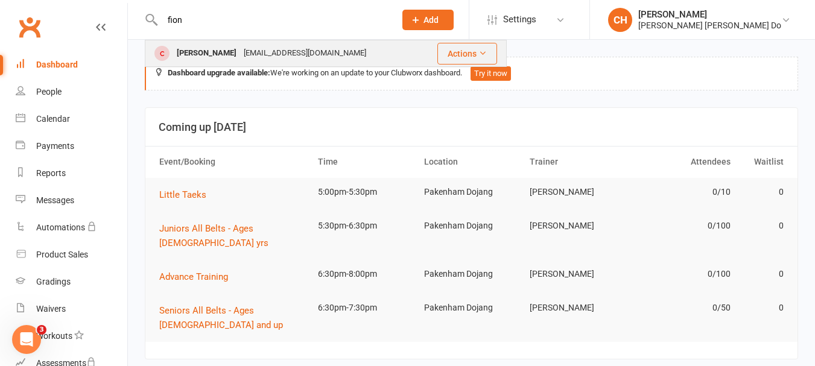
type input "fion"
click at [192, 48] on div "[PERSON_NAME]" at bounding box center [206, 54] width 67 height 18
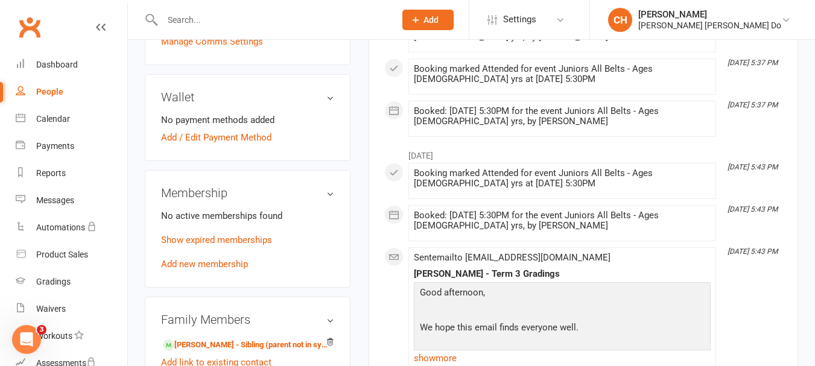
scroll to position [422, 0]
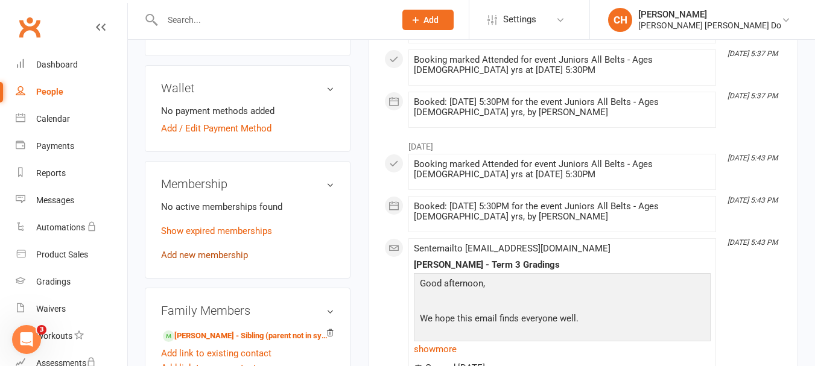
click at [217, 252] on link "Add new membership" at bounding box center [204, 255] width 87 height 11
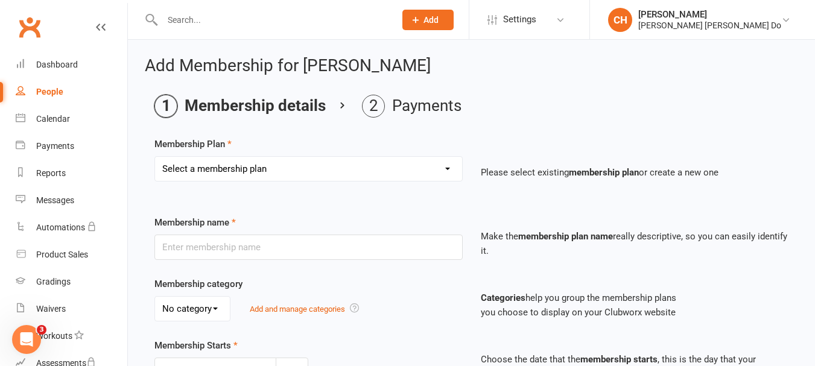
click at [292, 169] on select "Select a membership plan Create new Membership Plan Monthy Membership Payment L…" at bounding box center [308, 169] width 307 height 24
select select "6"
click at [155, 157] on select "Select a membership plan Create new Membership Plan Monthy Membership Payment L…" at bounding box center [308, 169] width 307 height 24
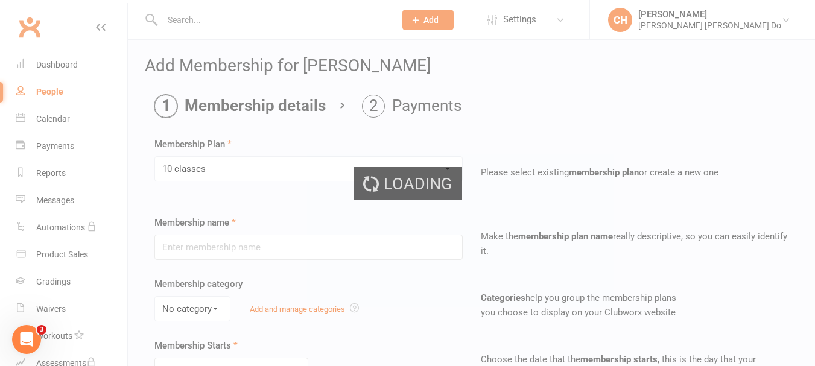
type input "10 classes"
type input "0"
type input "10"
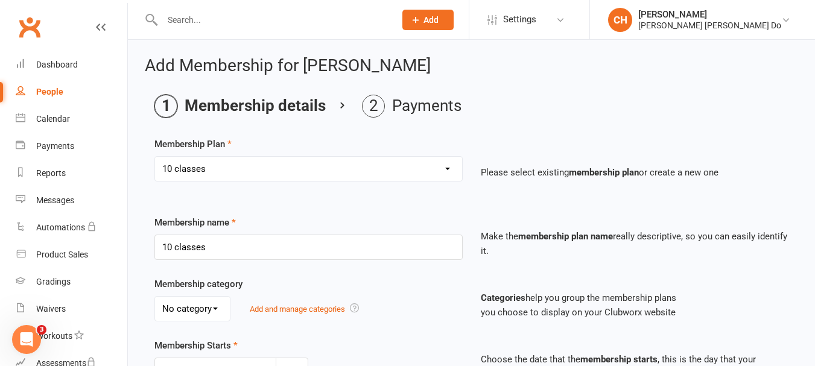
scroll to position [241, 0]
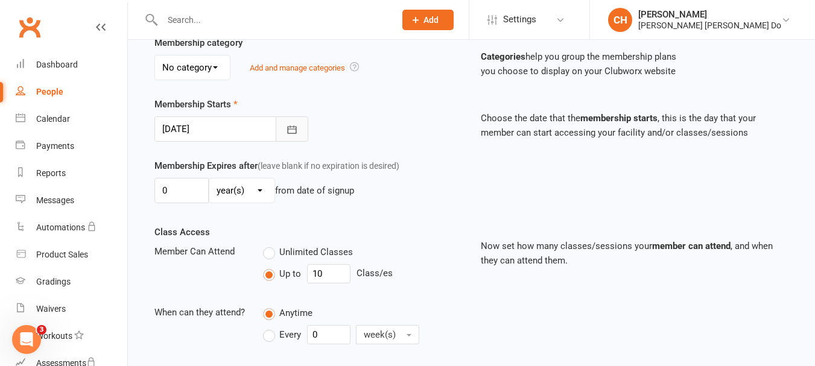
click at [298, 127] on icon "button" at bounding box center [292, 130] width 12 height 12
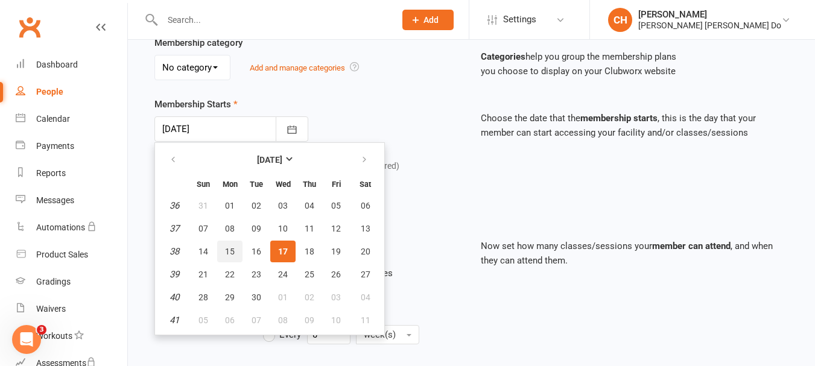
click at [229, 245] on button "15" at bounding box center [229, 252] width 25 height 22
type input "15 Sep 2025"
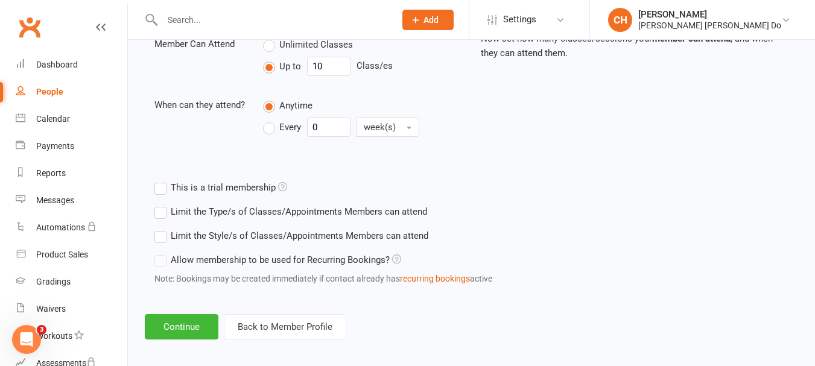
scroll to position [457, 0]
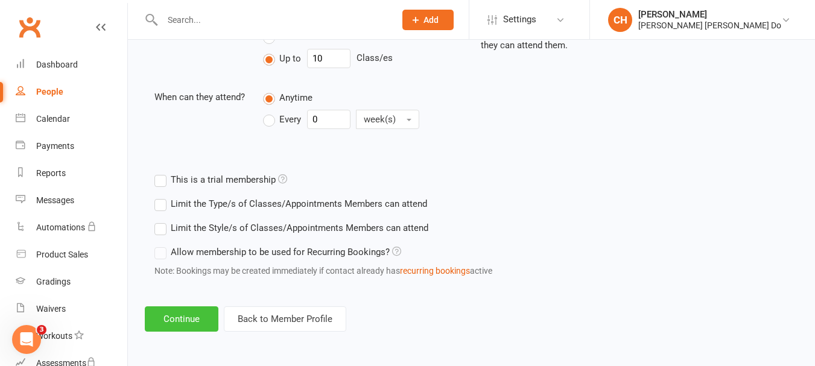
click at [188, 316] on button "Continue" at bounding box center [182, 319] width 74 height 25
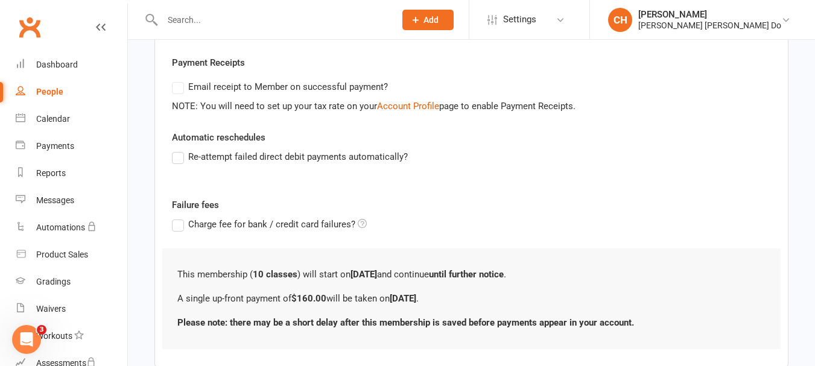
scroll to position [302, 0]
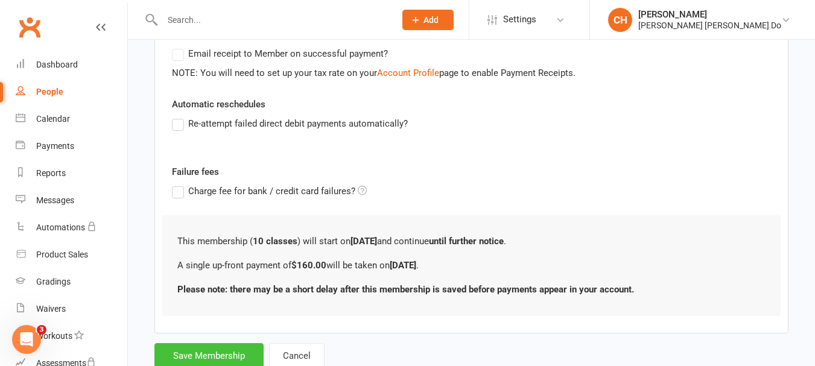
click at [217, 354] on button "Save Membership" at bounding box center [209, 355] width 109 height 25
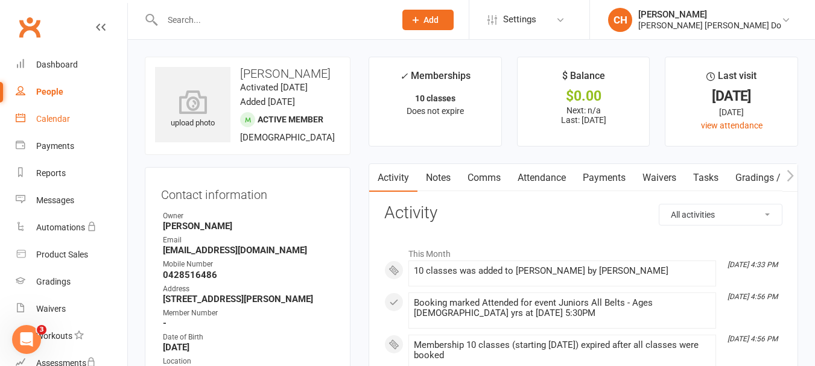
click at [55, 112] on link "Calendar" at bounding box center [72, 119] width 112 height 27
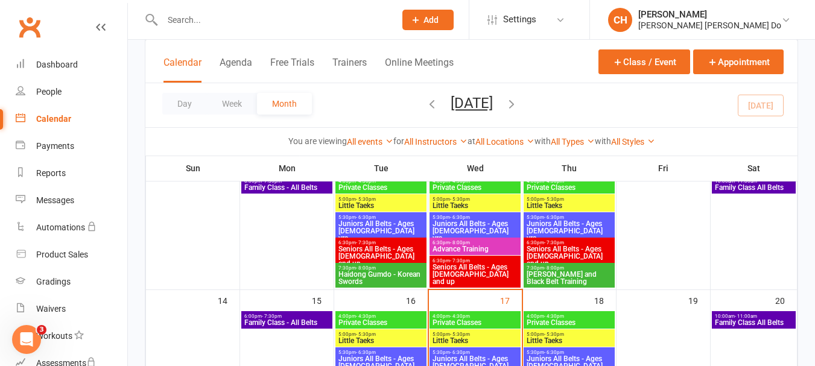
scroll to position [241, 0]
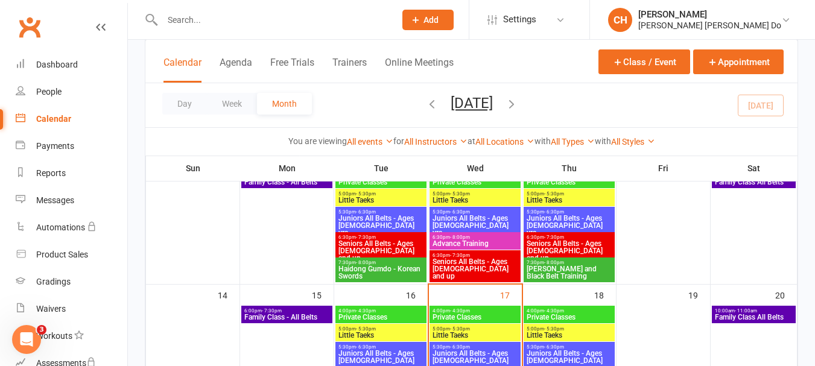
click at [369, 354] on span "Juniors All Belts - Ages [DEMOGRAPHIC_DATA] yrs" at bounding box center [381, 361] width 86 height 22
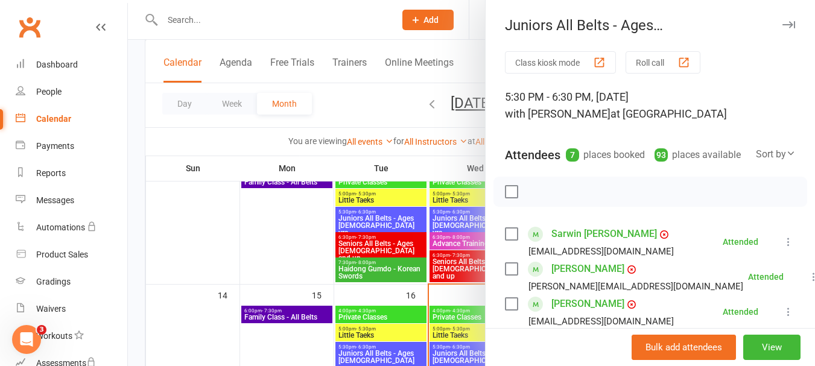
click at [654, 58] on button "Roll call" at bounding box center [663, 62] width 75 height 22
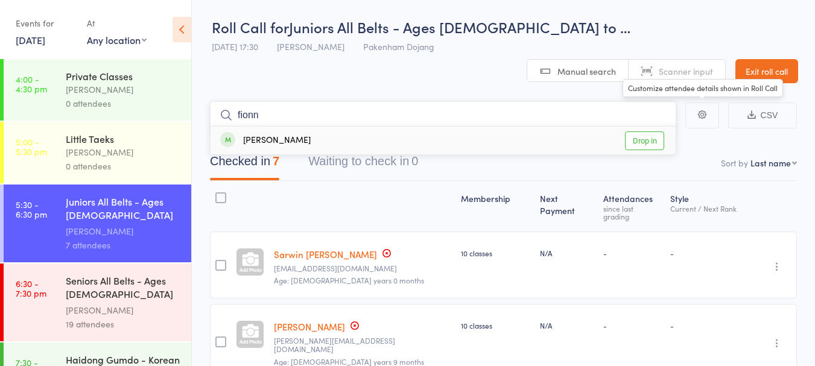
type input "fionn"
click at [649, 132] on link "Drop in" at bounding box center [644, 141] width 39 height 19
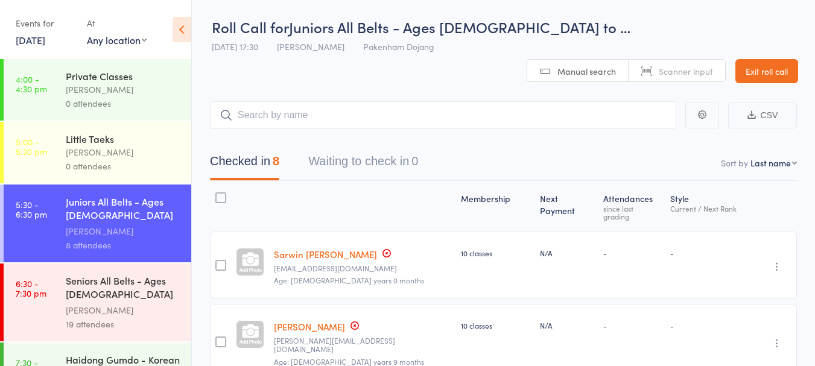
click at [757, 59] on link "Exit roll call" at bounding box center [767, 71] width 63 height 24
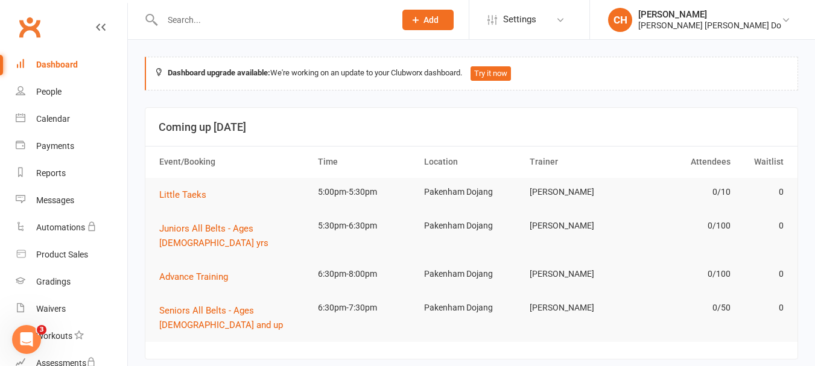
click at [191, 16] on input "text" at bounding box center [273, 19] width 228 height 17
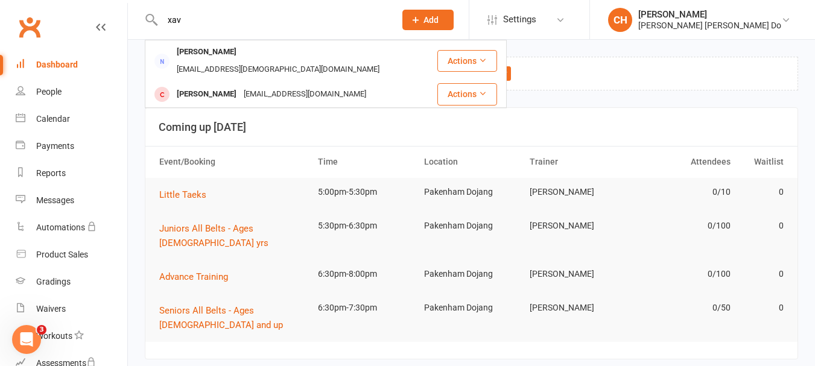
type input "xav"
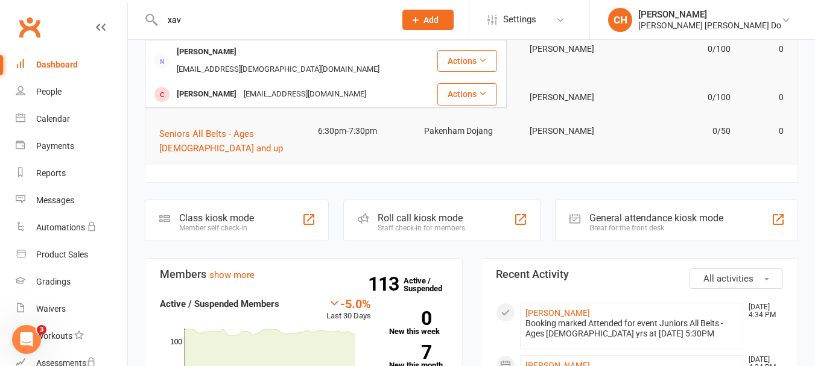
scroll to position [181, 0]
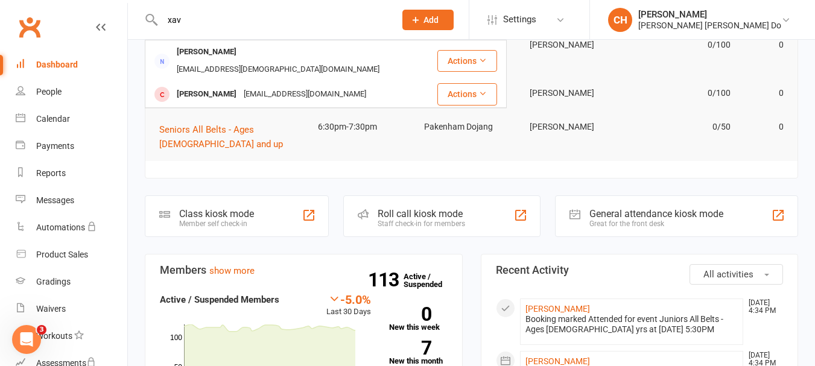
click at [420, 208] on div "Roll call kiosk mode" at bounding box center [422, 213] width 88 height 11
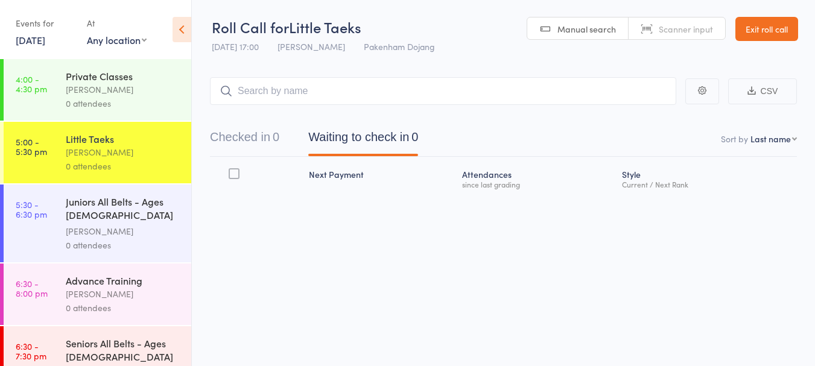
click at [105, 214] on div "Juniors All Belts - Ages [DEMOGRAPHIC_DATA] yrs" at bounding box center [123, 210] width 115 height 30
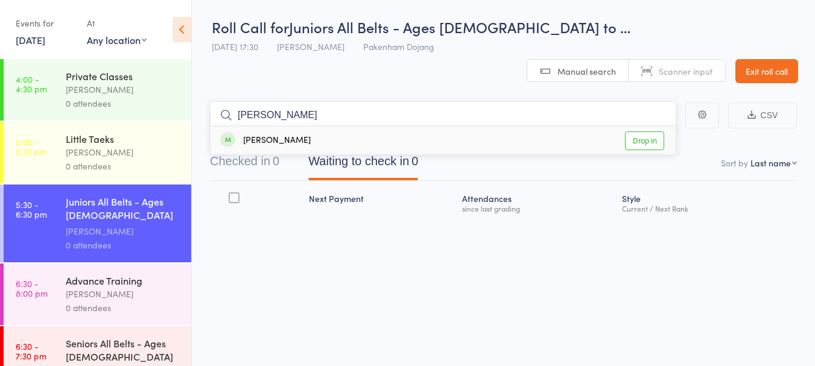
type input "[PERSON_NAME]"
click at [646, 132] on link "Drop in" at bounding box center [644, 141] width 39 height 19
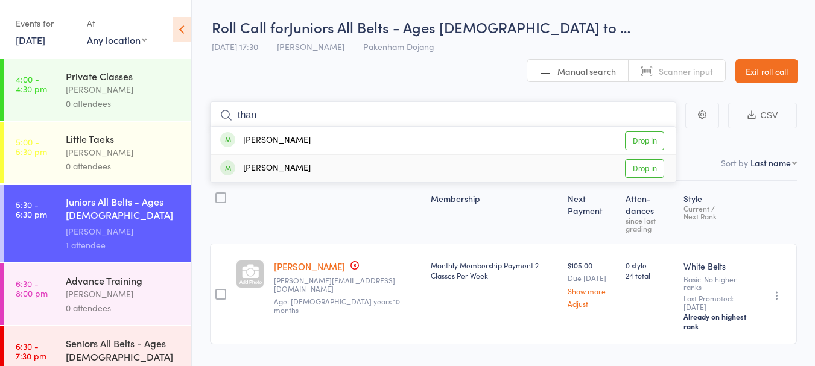
type input "than"
click at [646, 159] on link "Drop in" at bounding box center [644, 168] width 39 height 19
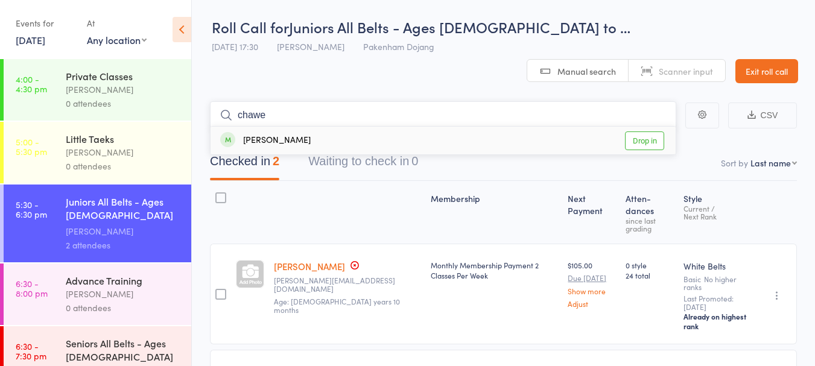
type input "chawe"
click at [653, 132] on link "Drop in" at bounding box center [644, 141] width 39 height 19
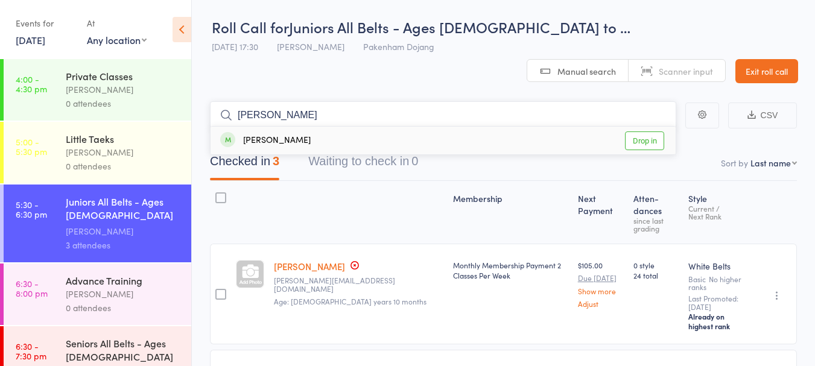
type input "[PERSON_NAME]"
click at [645, 132] on link "Drop in" at bounding box center [644, 141] width 39 height 19
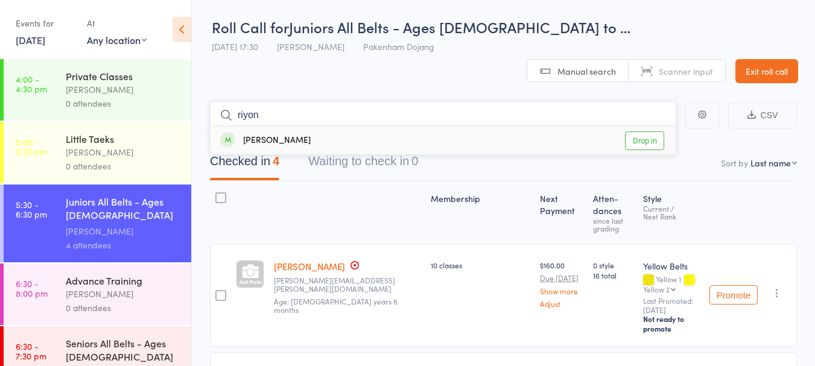
type input "riyon"
click at [640, 132] on link "Drop in" at bounding box center [644, 141] width 39 height 19
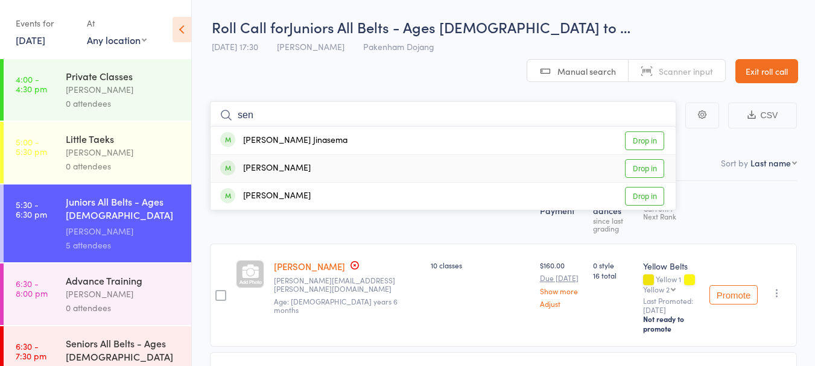
type input "sen"
click at [645, 159] on link "Drop in" at bounding box center [644, 168] width 39 height 19
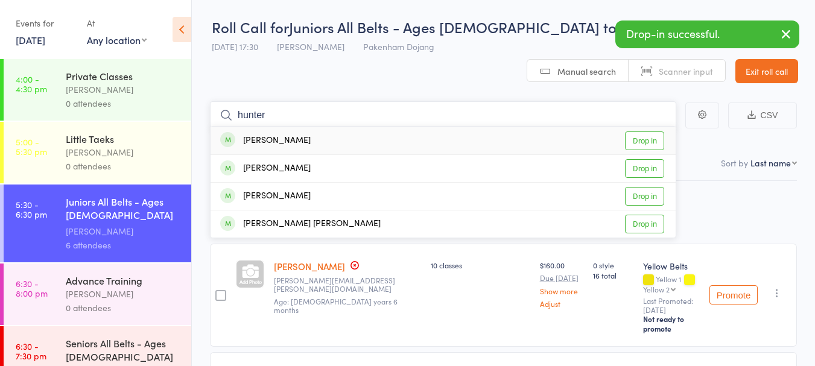
type input "hunter"
click at [648, 132] on link "Drop in" at bounding box center [644, 141] width 39 height 19
